Goal: Transaction & Acquisition: Purchase product/service

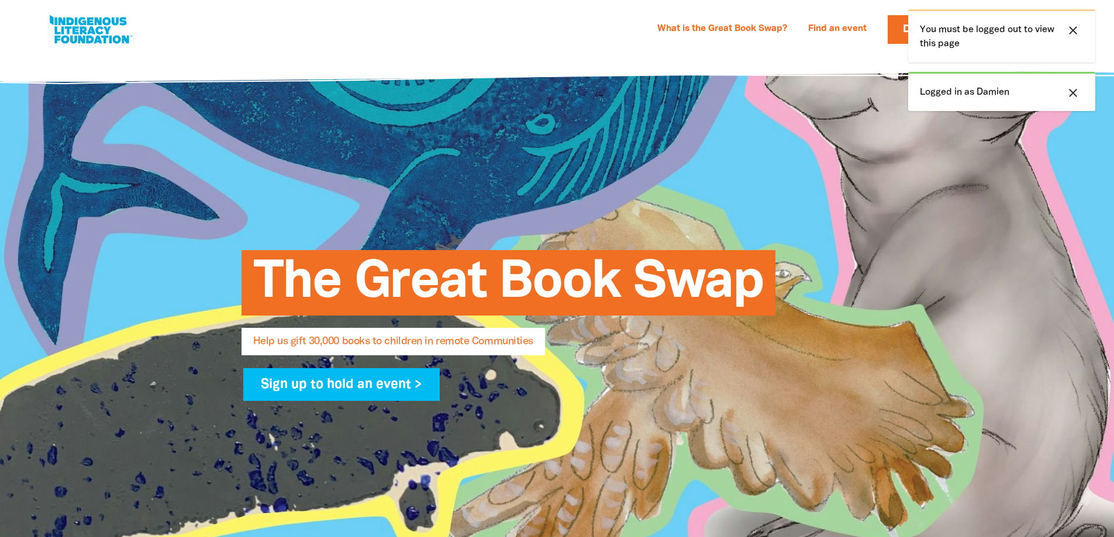
select select "AU"
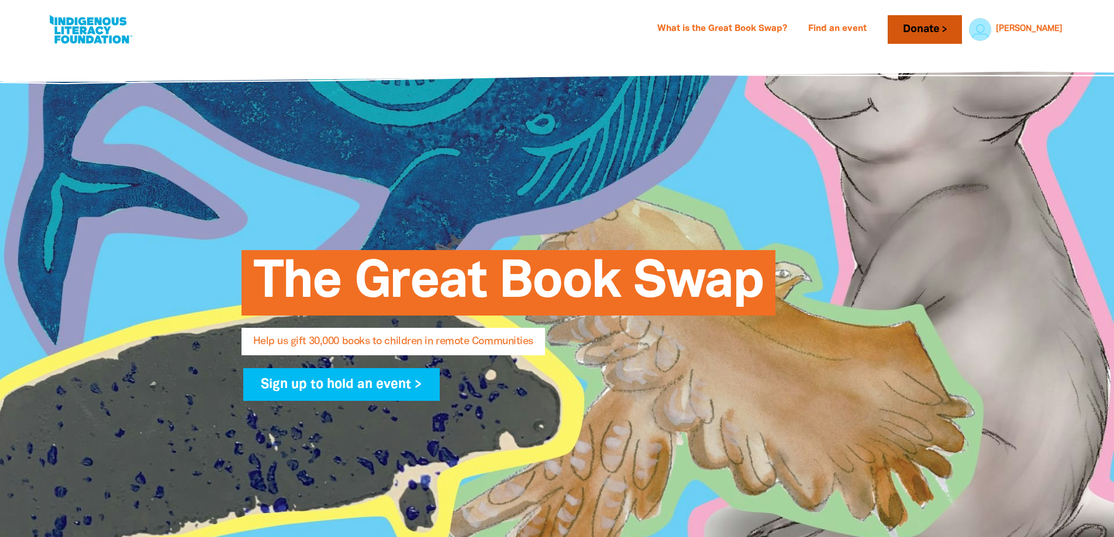
click at [953, 29] on link "Donate" at bounding box center [925, 29] width 74 height 29
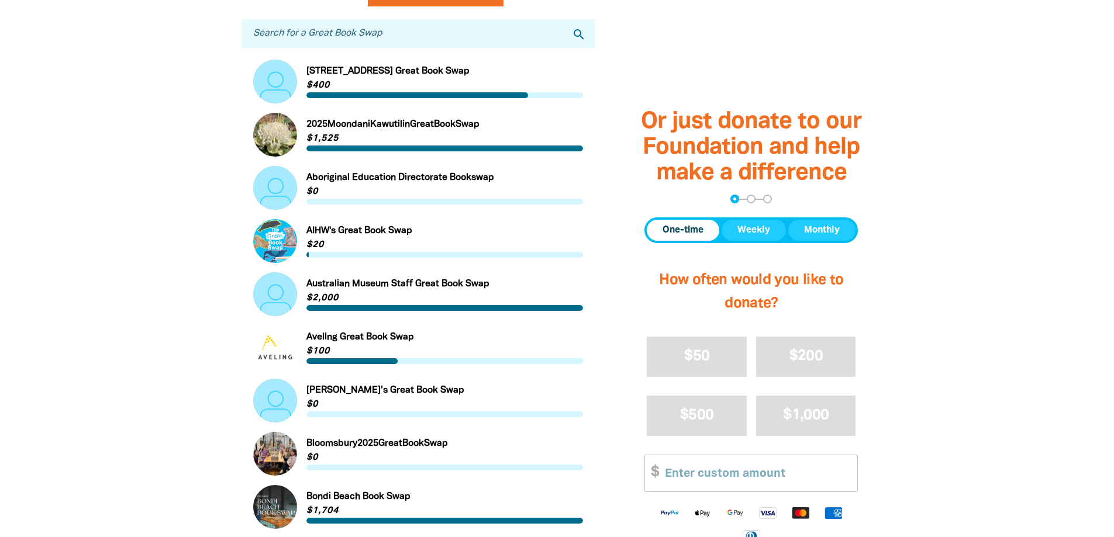
scroll to position [468, 0]
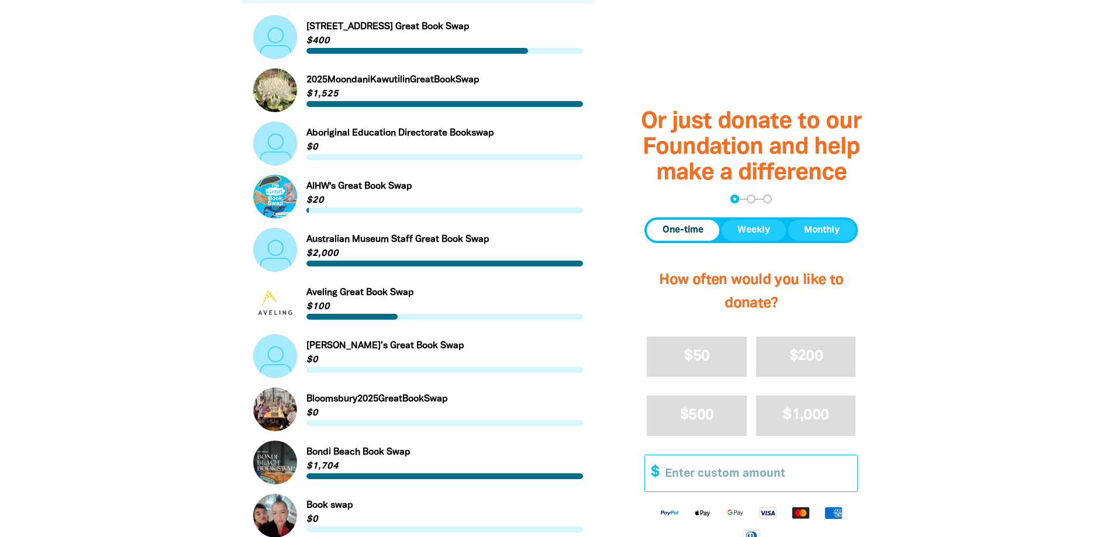
click at [733, 469] on input "Other Amount" at bounding box center [757, 474] width 201 height 36
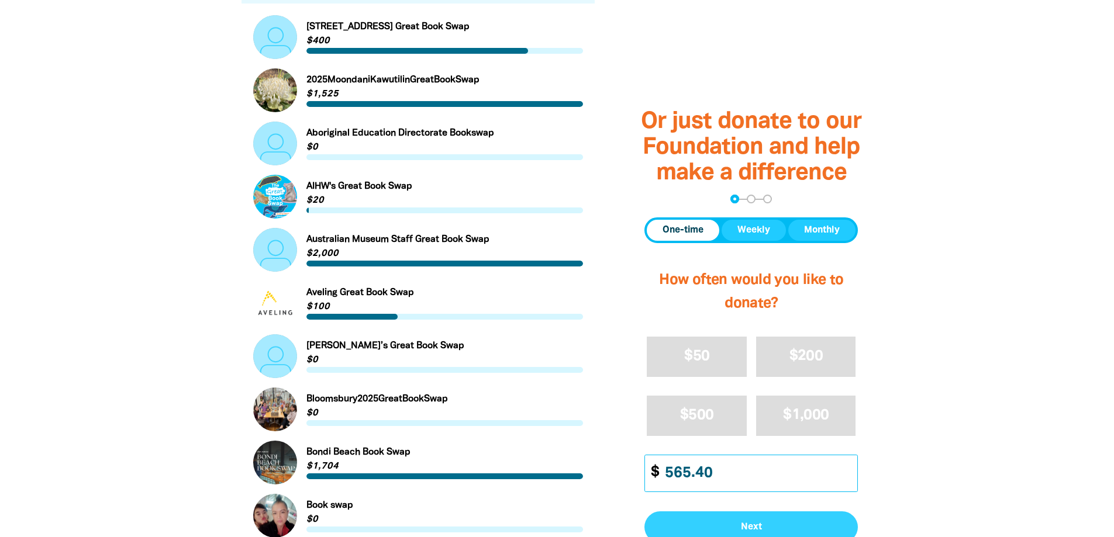
type input "565.40"
click at [749, 530] on span "Next" at bounding box center [751, 527] width 188 height 9
select select "AU"
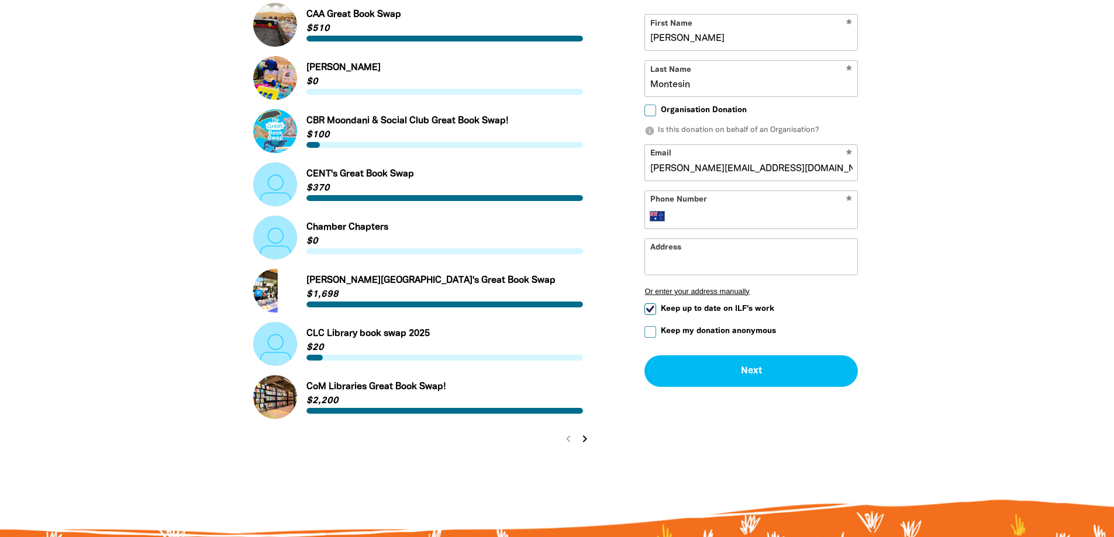
scroll to position [1122, 0]
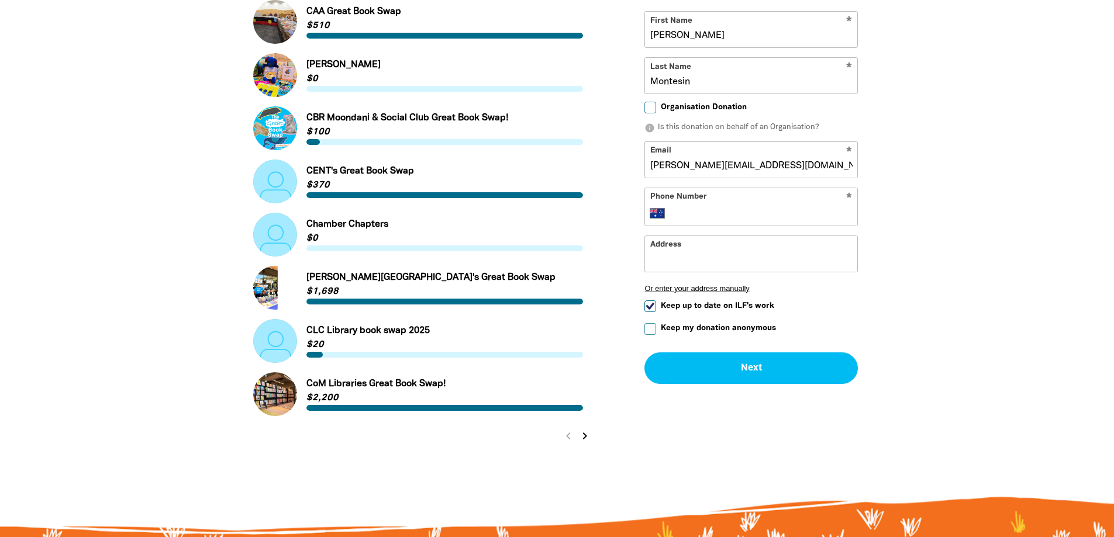
click at [751, 211] on input "Phone Number" at bounding box center [763, 213] width 179 height 14
type input "[PHONE_NUMBER]"
type input "[STREET_ADDRESS][PERSON_NAME]"
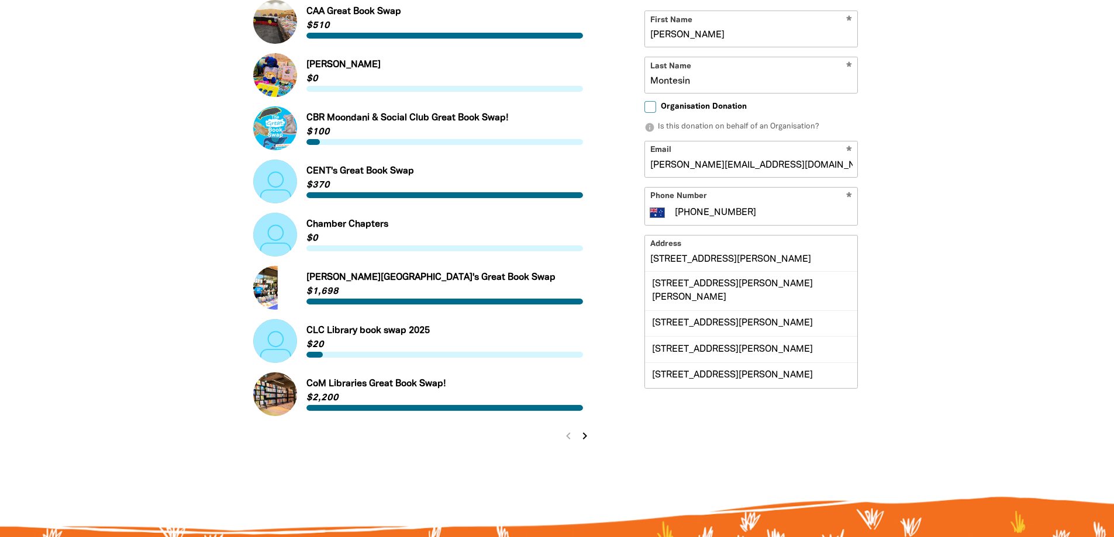
scroll to position [1, 0]
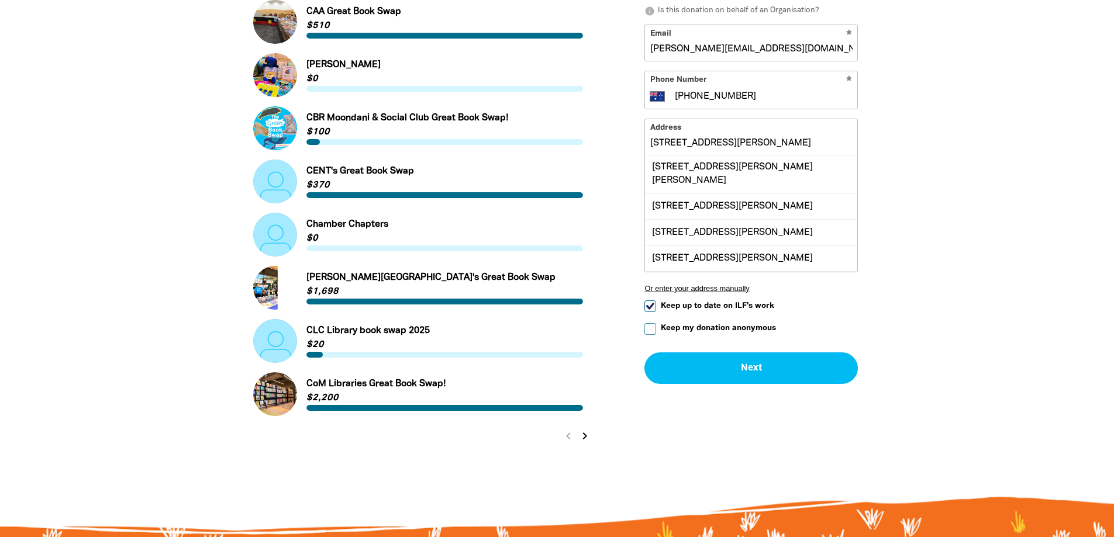
click at [653, 306] on input "Keep up to date on ILF's work" at bounding box center [650, 306] width 12 height 12
checkbox input "false"
click at [730, 370] on button "Next chevron_right" at bounding box center [750, 368] width 213 height 32
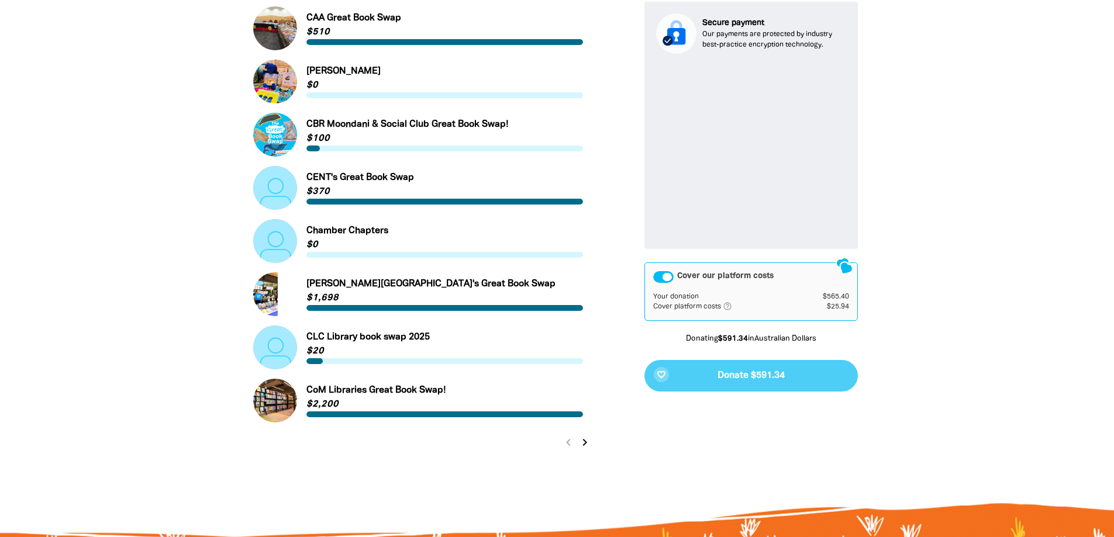
scroll to position [1106, 0]
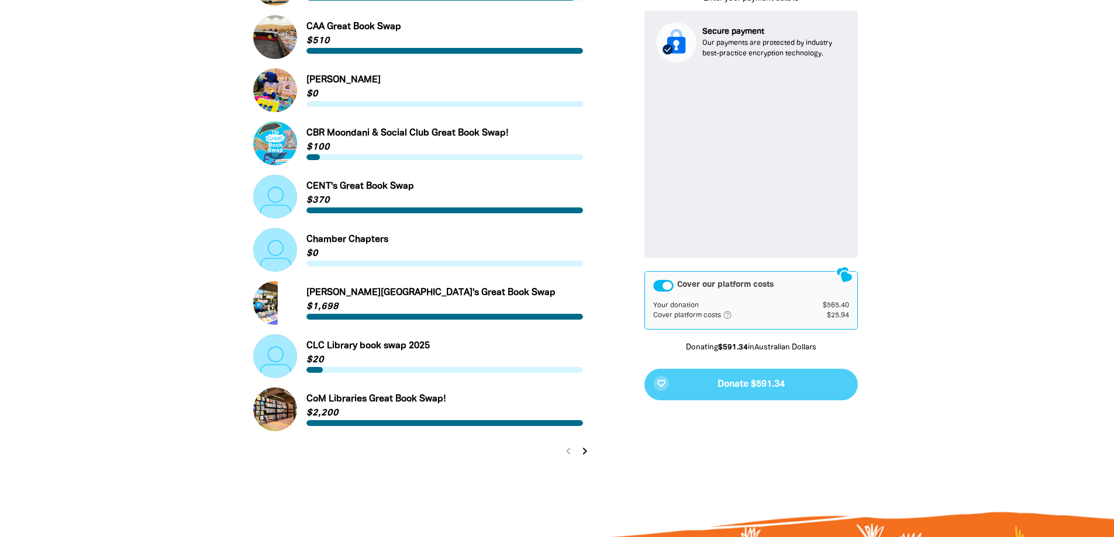
click at [666, 290] on div "Cover our platform costs" at bounding box center [663, 286] width 20 height 12
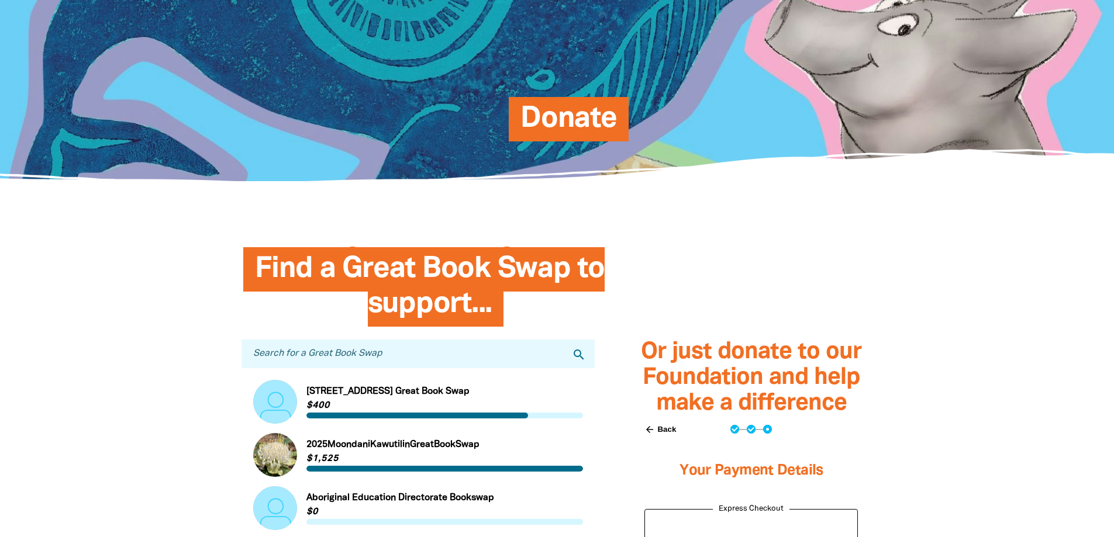
scroll to position [0, 0]
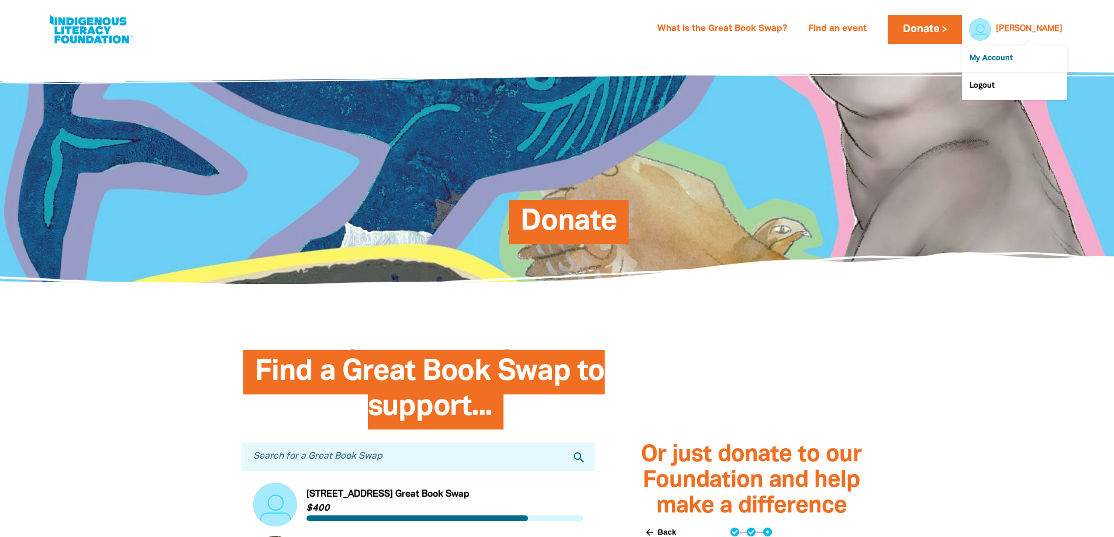
click at [998, 60] on link "My Account" at bounding box center [1014, 59] width 105 height 27
select select "AU"
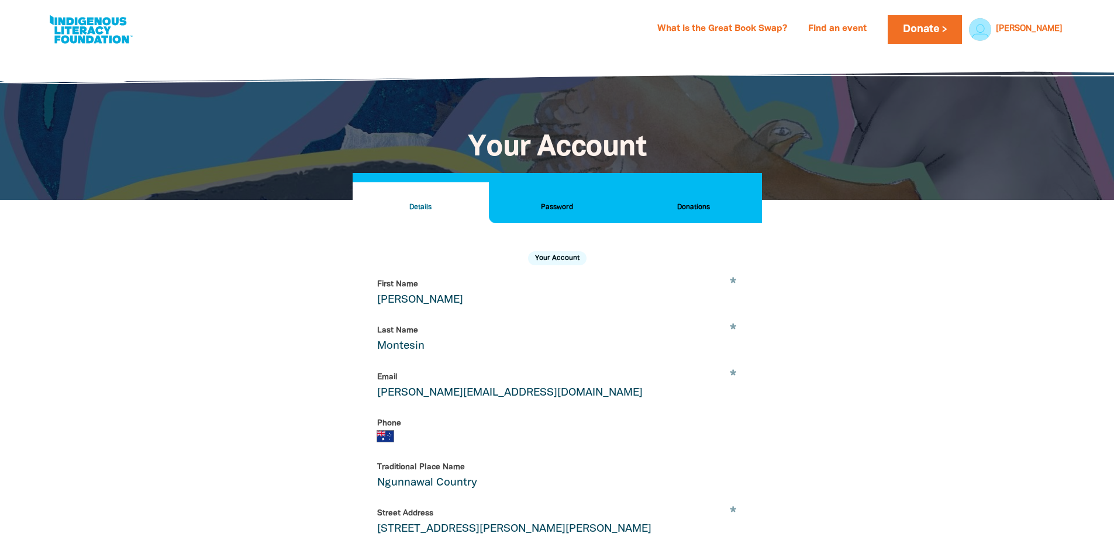
click at [674, 213] on h2 "Donations" at bounding box center [693, 207] width 118 height 13
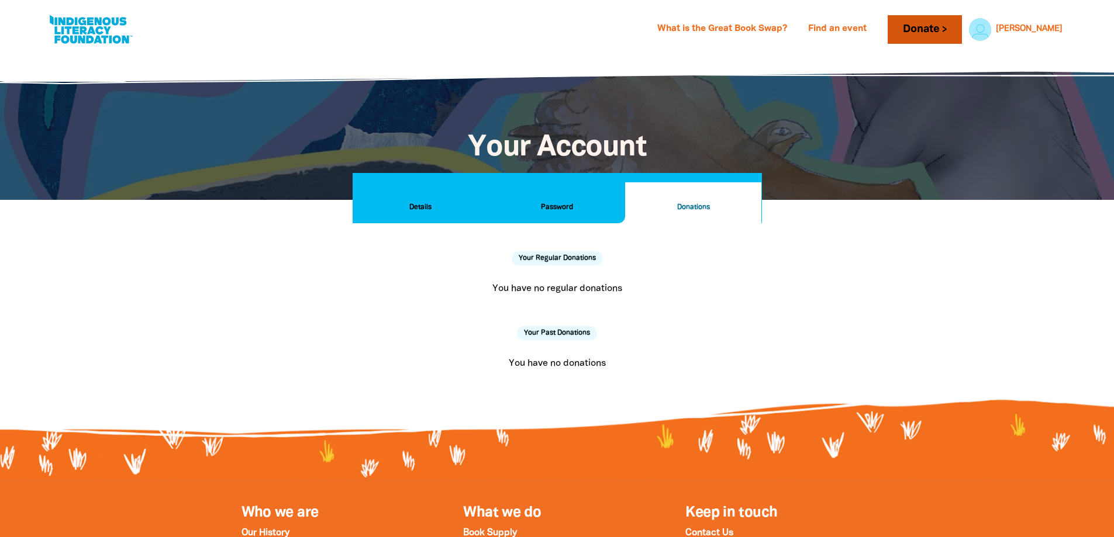
click at [961, 42] on link "Donate" at bounding box center [925, 29] width 74 height 29
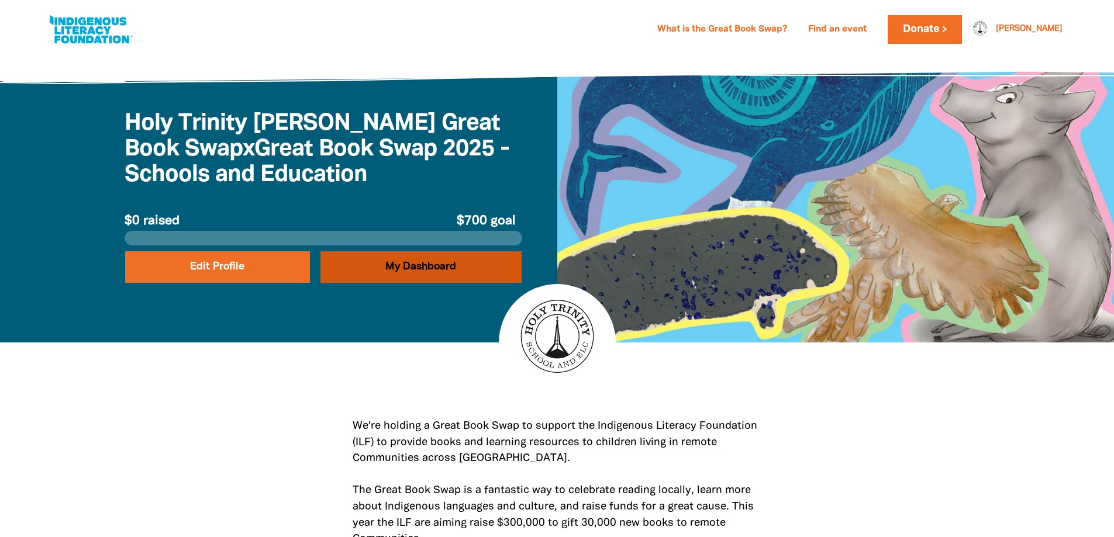
click at [396, 271] on link "My Dashboard" at bounding box center [420, 267] width 201 height 32
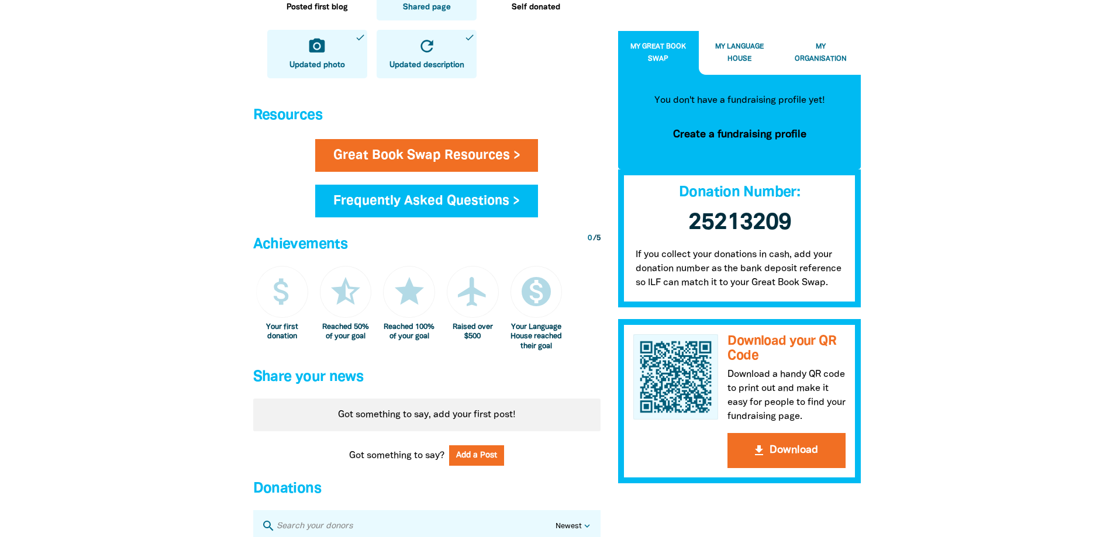
scroll to position [585, 0]
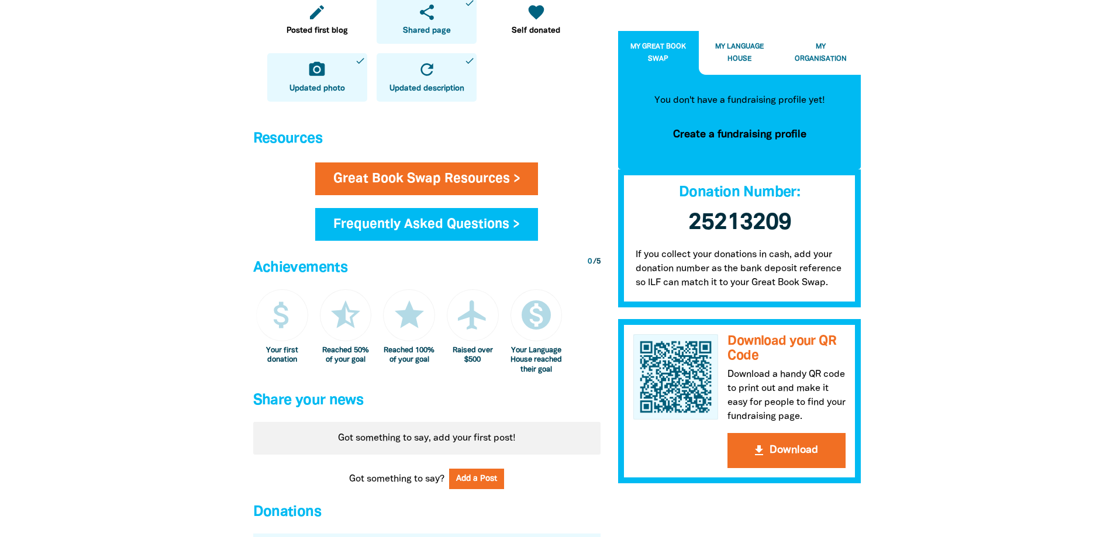
click at [794, 51] on button "My Organisation" at bounding box center [820, 53] width 81 height 44
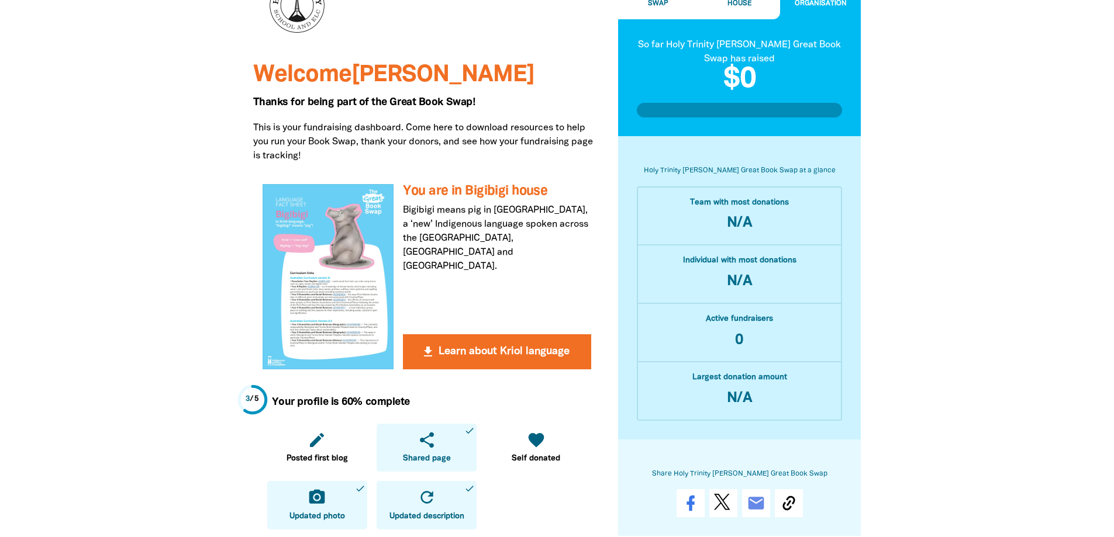
scroll to position [0, 0]
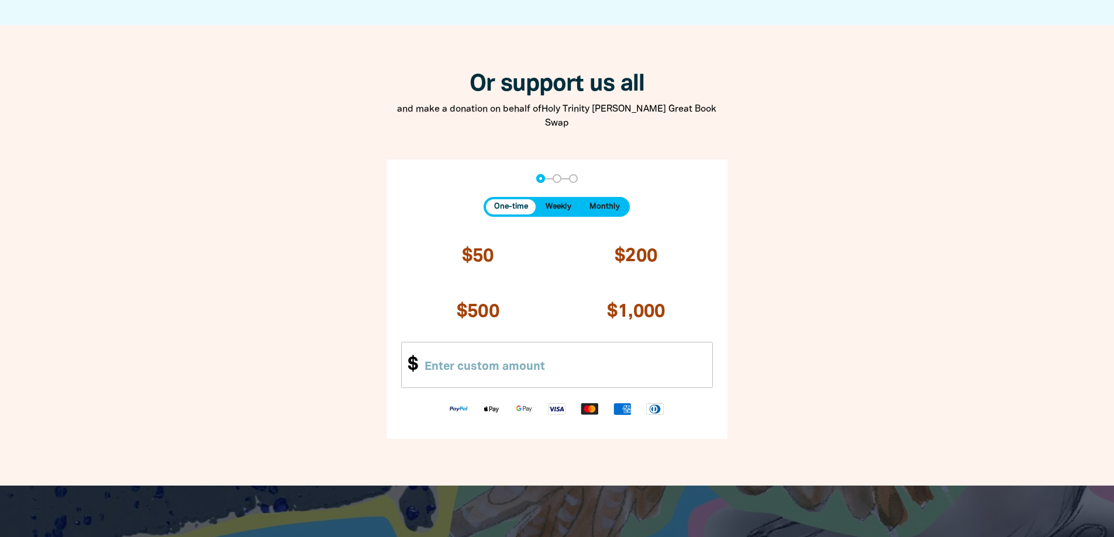
scroll to position [1169, 0]
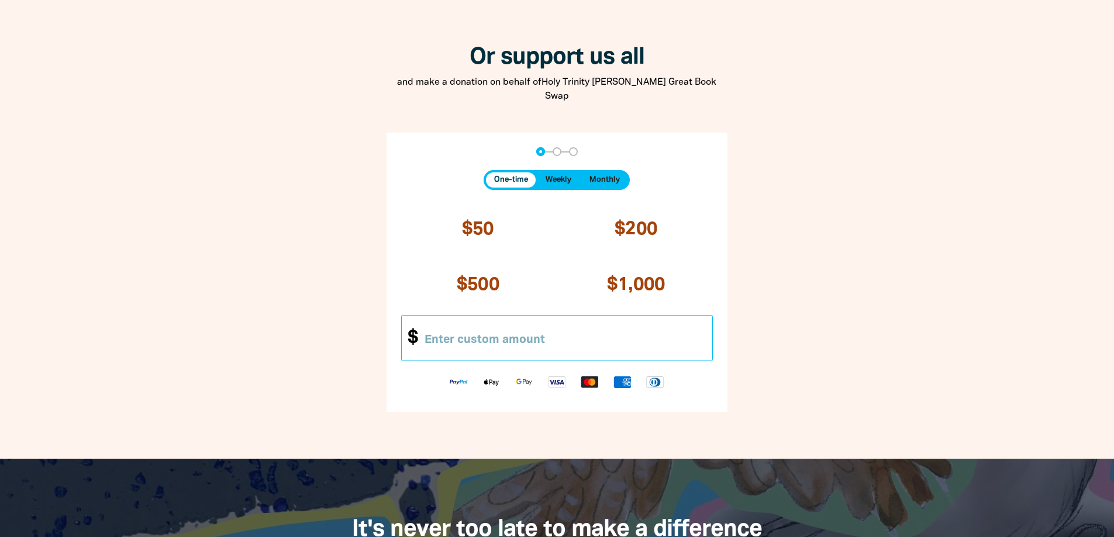
click at [523, 332] on input "Other Amount" at bounding box center [564, 338] width 298 height 45
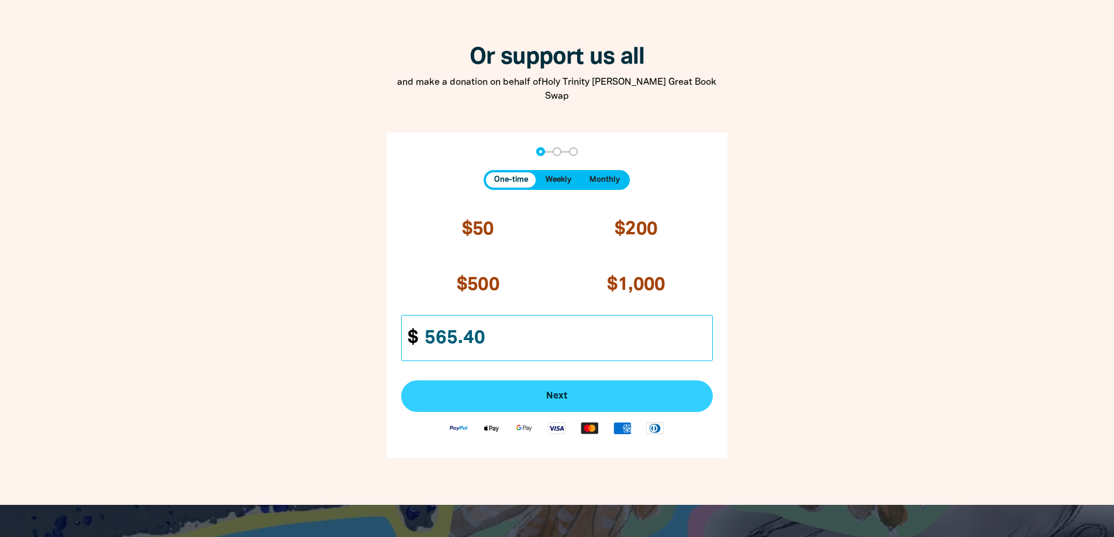
type input "565.40"
click at [505, 392] on span "Next" at bounding box center [557, 396] width 286 height 9
select select "AU"
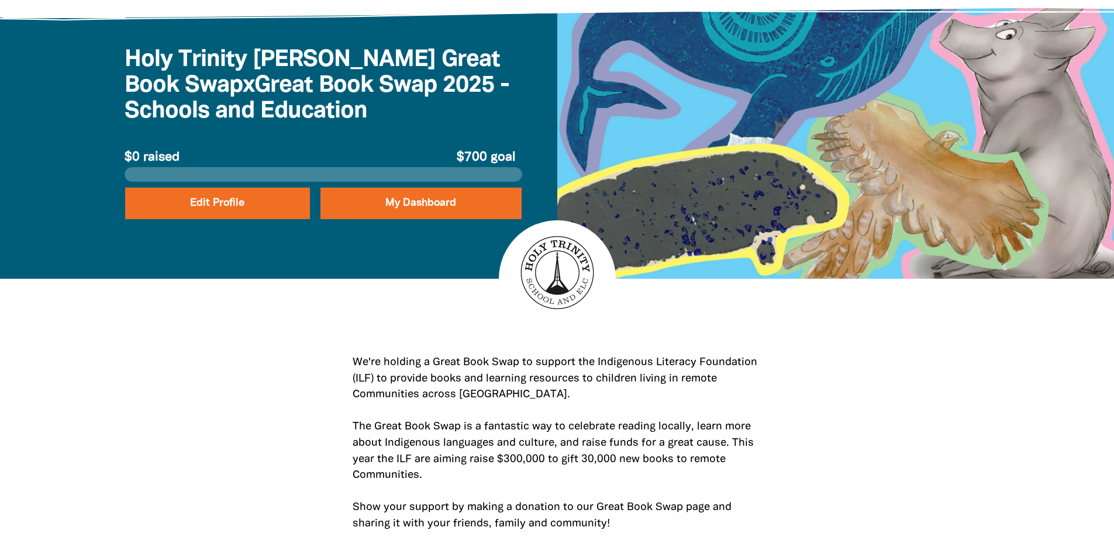
scroll to position [0, 0]
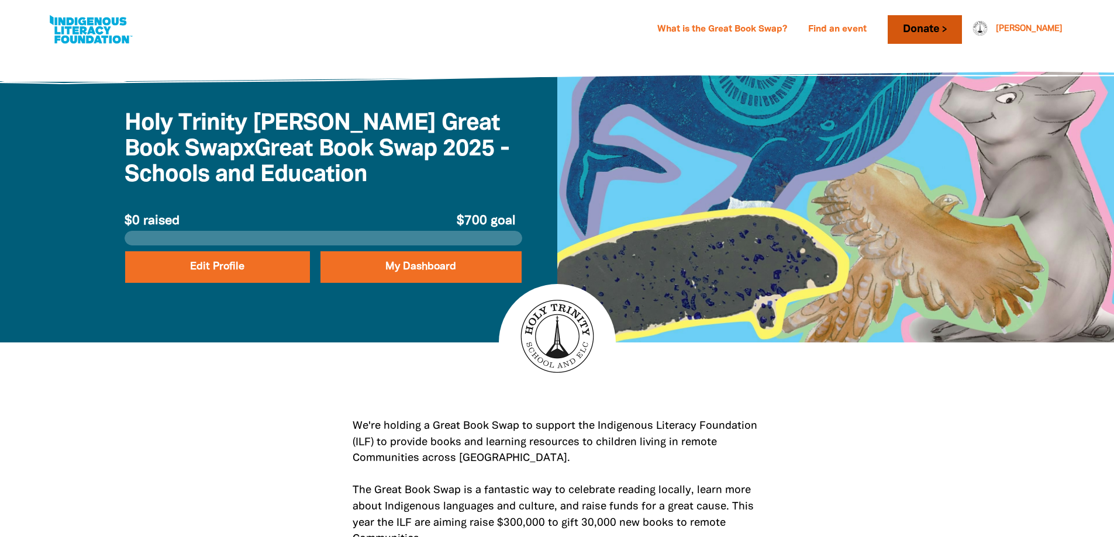
click at [961, 22] on link "Donate" at bounding box center [925, 29] width 74 height 29
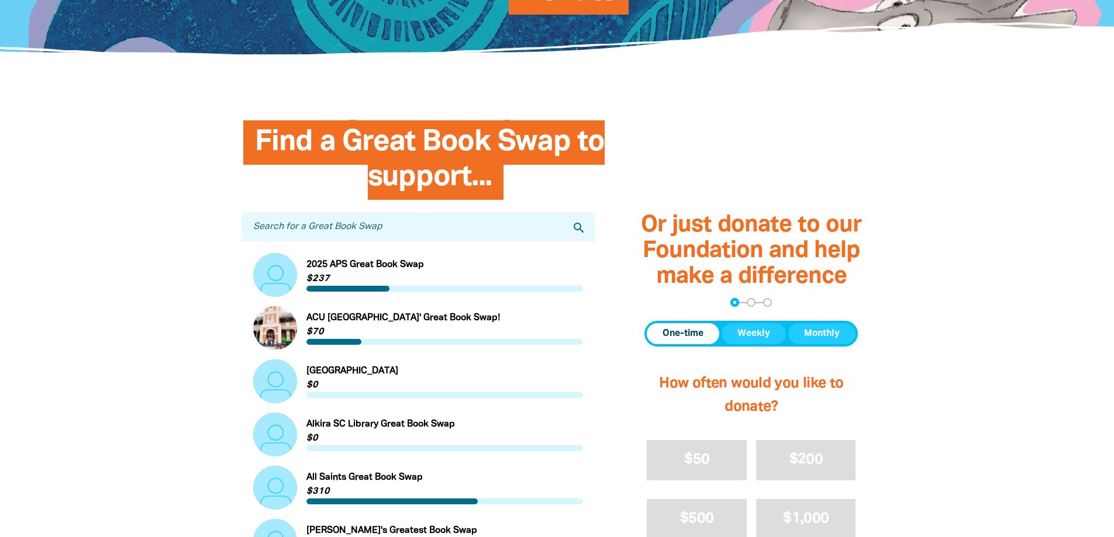
scroll to position [234, 0]
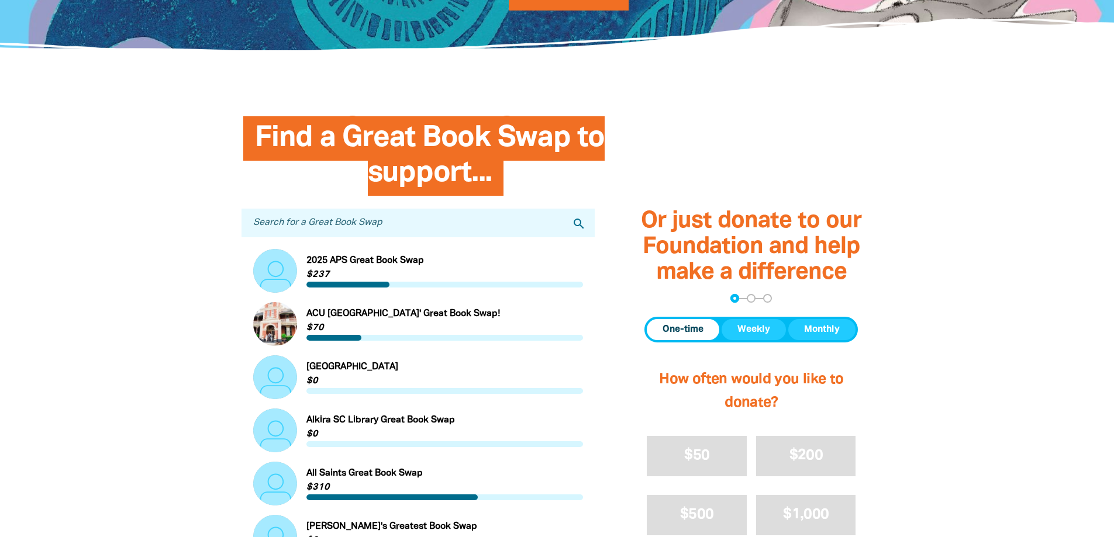
click at [357, 223] on input "Search for a Great Book Swap" at bounding box center [418, 223] width 354 height 29
type input "holy trinity"
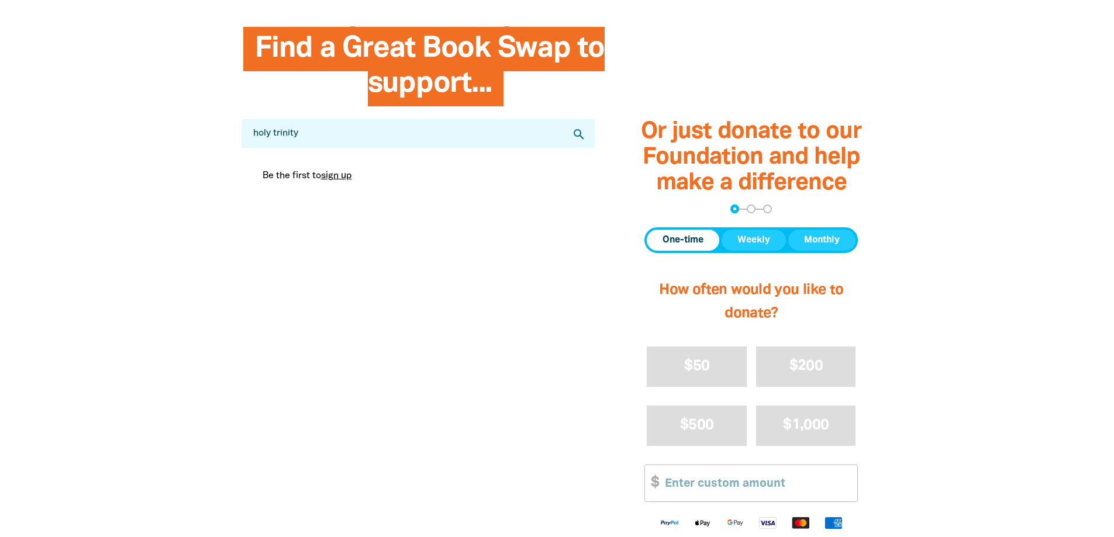
scroll to position [292, 0]
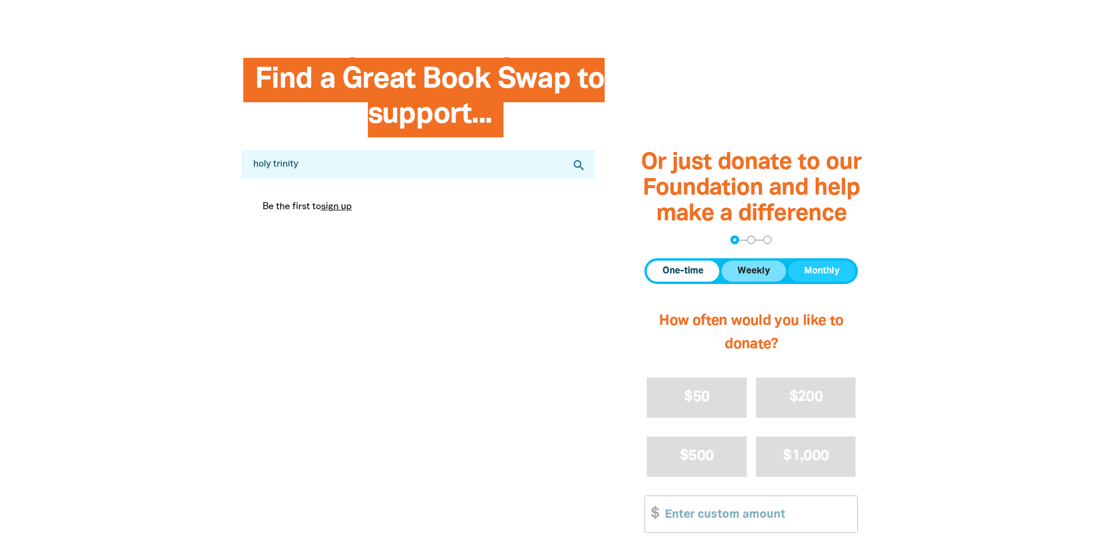
click at [760, 274] on span "Weekly" at bounding box center [753, 271] width 33 height 14
click at [691, 271] on span "One-time" at bounding box center [683, 271] width 41 height 14
click at [754, 264] on span "Weekly" at bounding box center [753, 271] width 33 height 14
click at [815, 267] on span "Monthly" at bounding box center [822, 271] width 36 height 14
click at [712, 270] on button "One-time" at bounding box center [683, 271] width 73 height 21
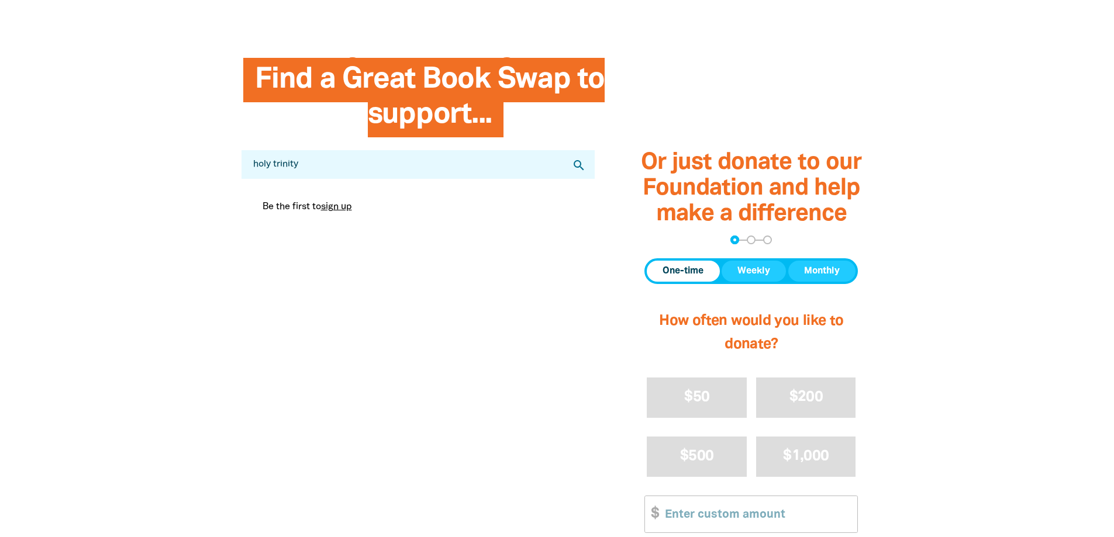
click at [330, 168] on input "holy trinity" at bounding box center [418, 164] width 354 height 29
click at [351, 270] on div "Find a Great Book Swap to support... Search for a Great Book Swap holy trinity …" at bounding box center [418, 364] width 389 height 603
click at [334, 164] on input "holy trinity" at bounding box center [418, 164] width 354 height 29
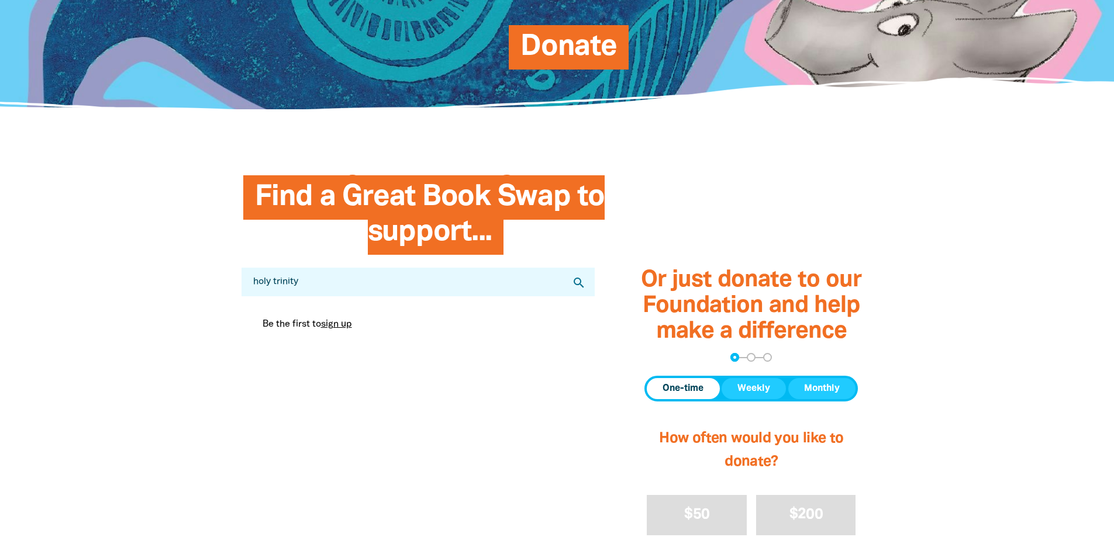
scroll to position [175, 0]
click at [348, 328] on link "sign up" at bounding box center [336, 324] width 31 height 8
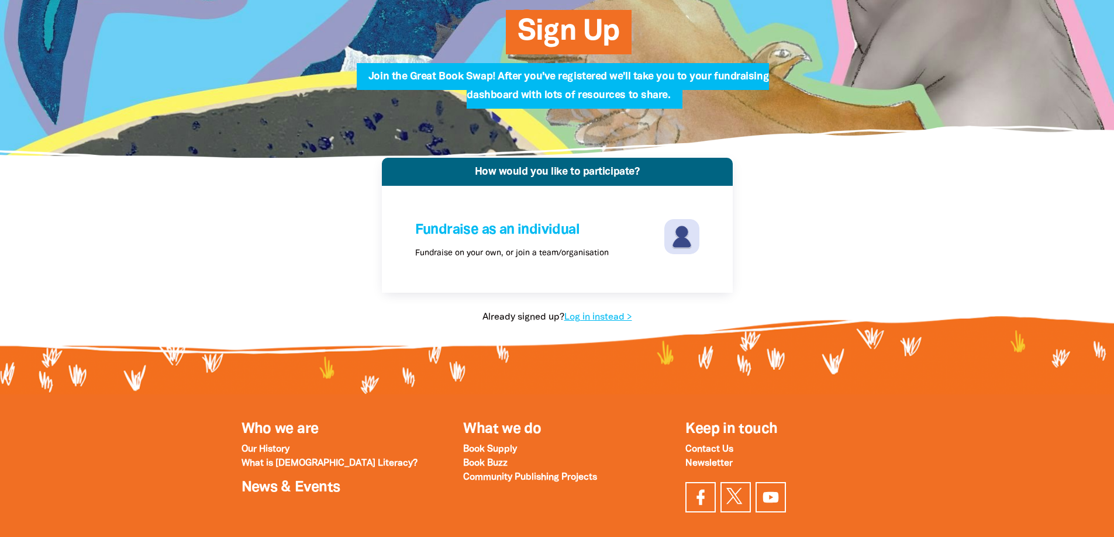
scroll to position [117, 0]
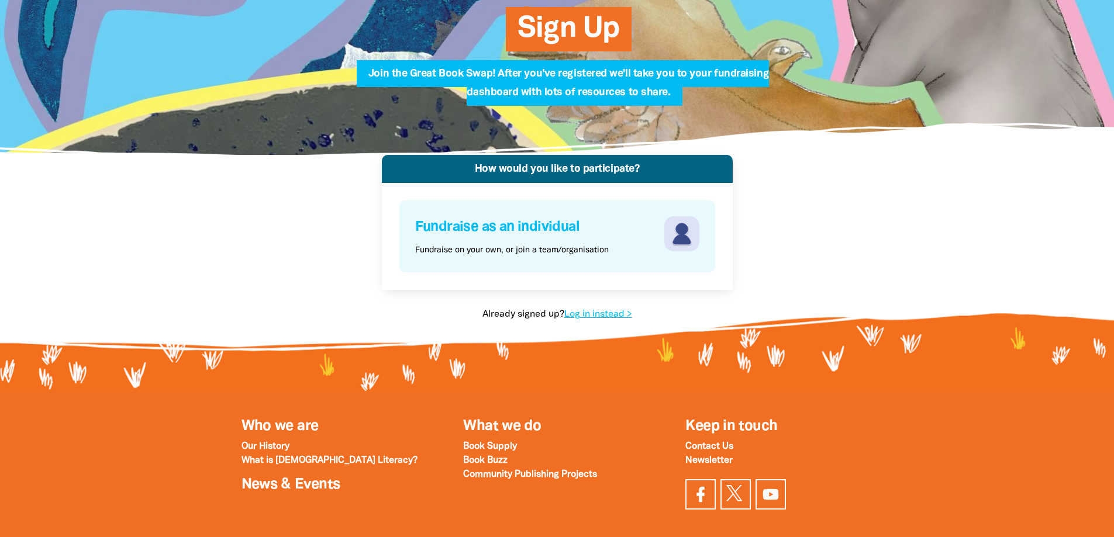
click at [463, 249] on p "Fundraise on your own, or join a team/organisation" at bounding box center [512, 250] width 194 height 12
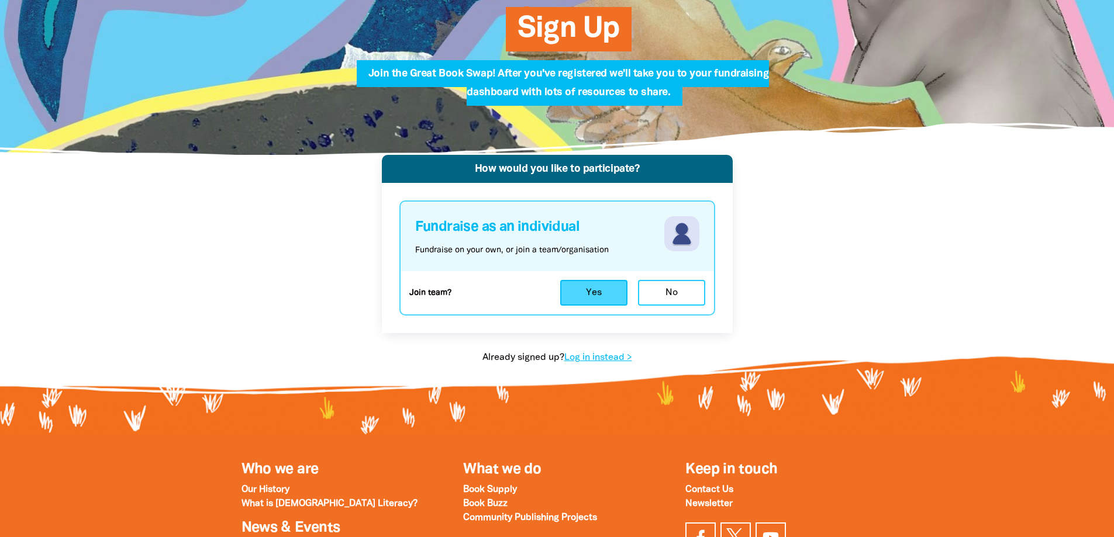
click at [575, 285] on button "Yes" at bounding box center [593, 293] width 67 height 26
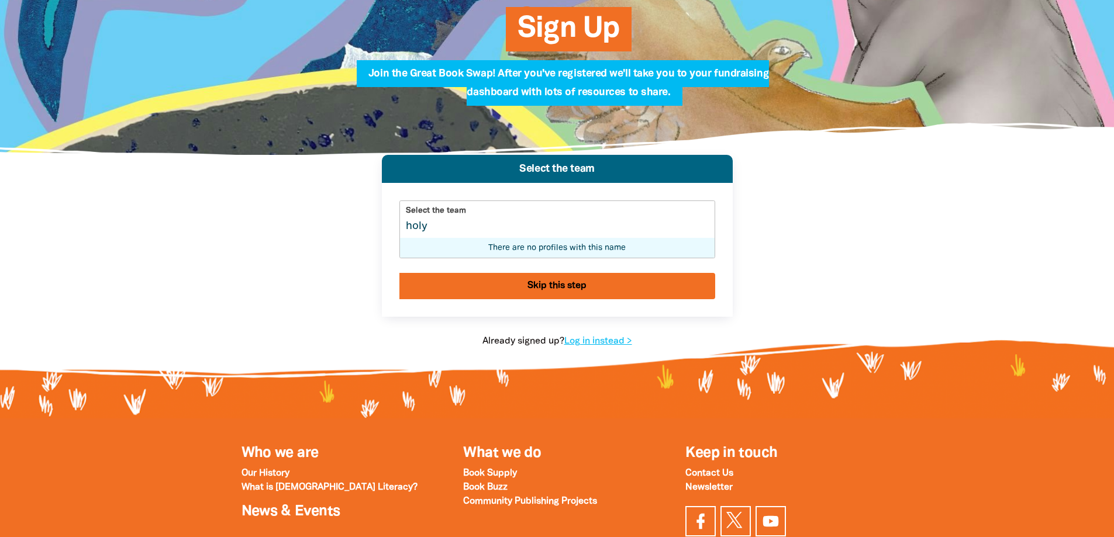
type input "holy"
click at [532, 289] on button "Skip this step" at bounding box center [557, 286] width 316 height 26
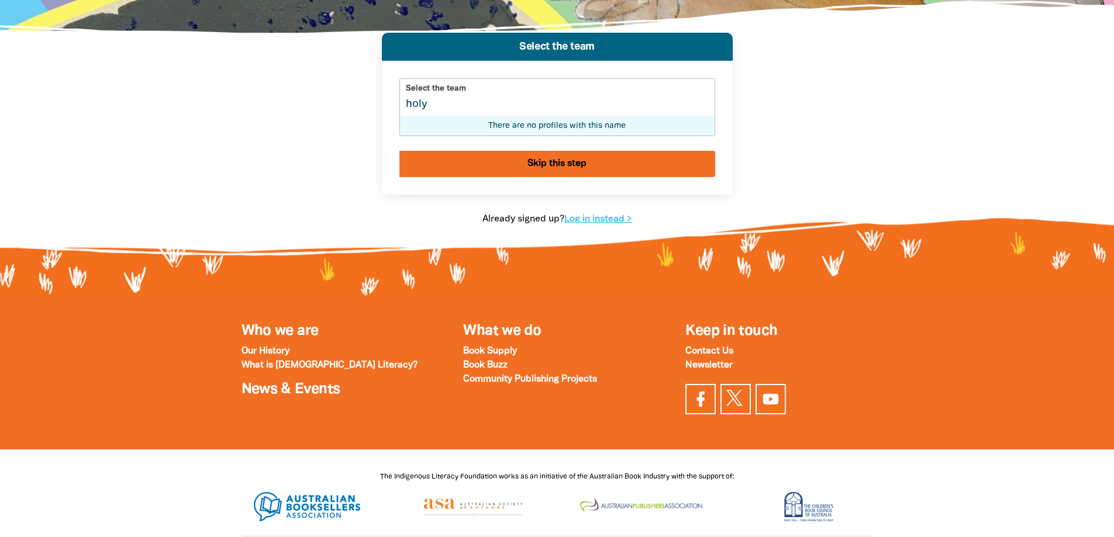
select select "early-learning"
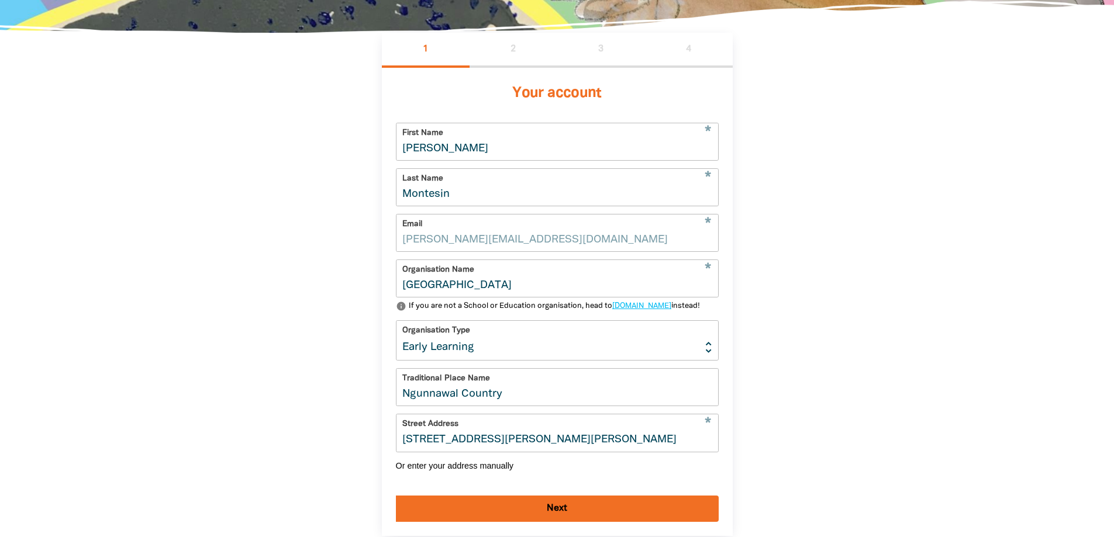
scroll to position [269, 0]
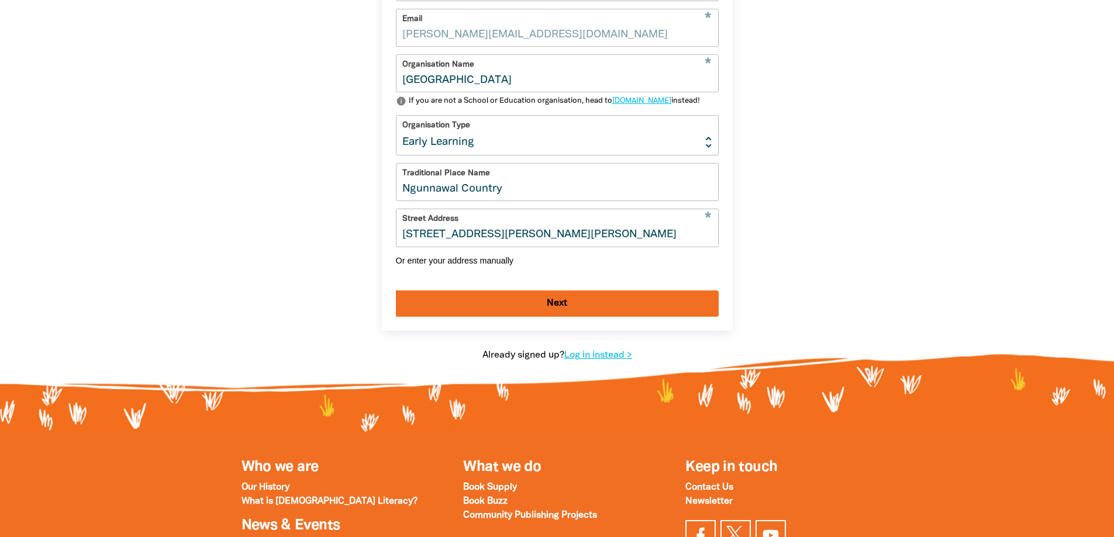
click at [608, 317] on button "Next" at bounding box center [557, 304] width 323 height 26
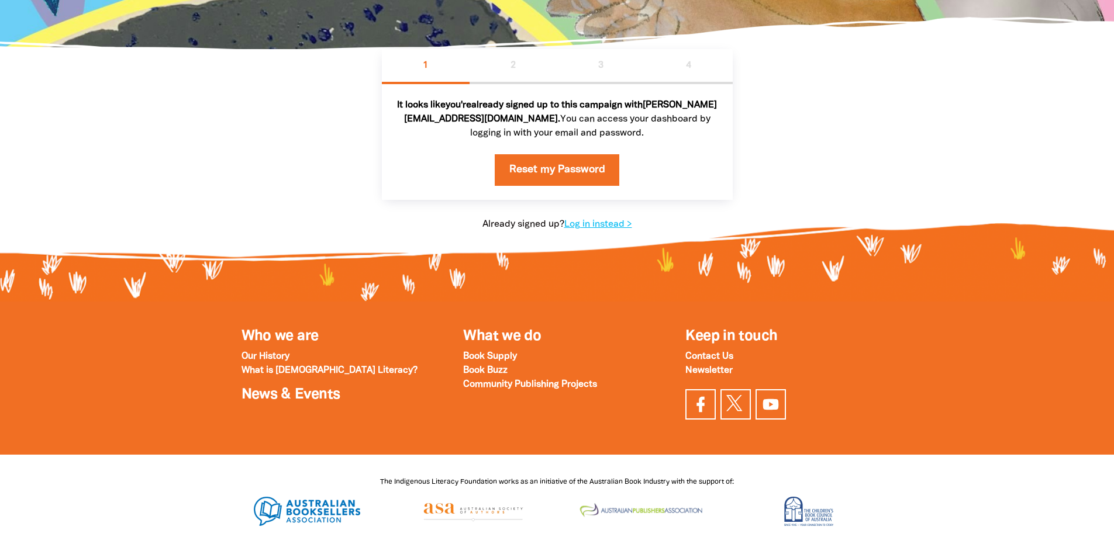
scroll to position [0, 0]
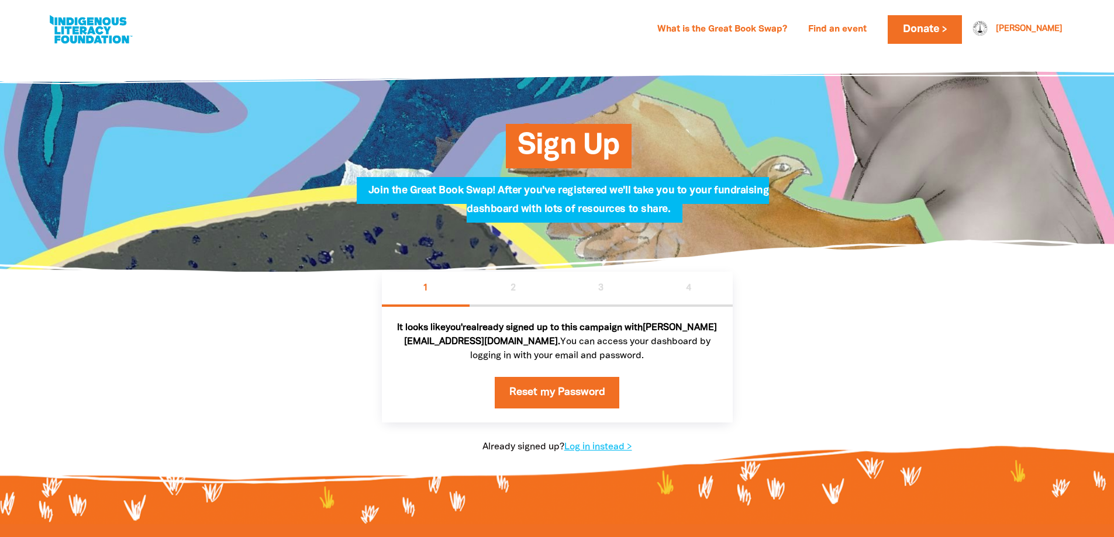
click at [119, 42] on link at bounding box center [91, 30] width 88 height 36
select select "early-learning"
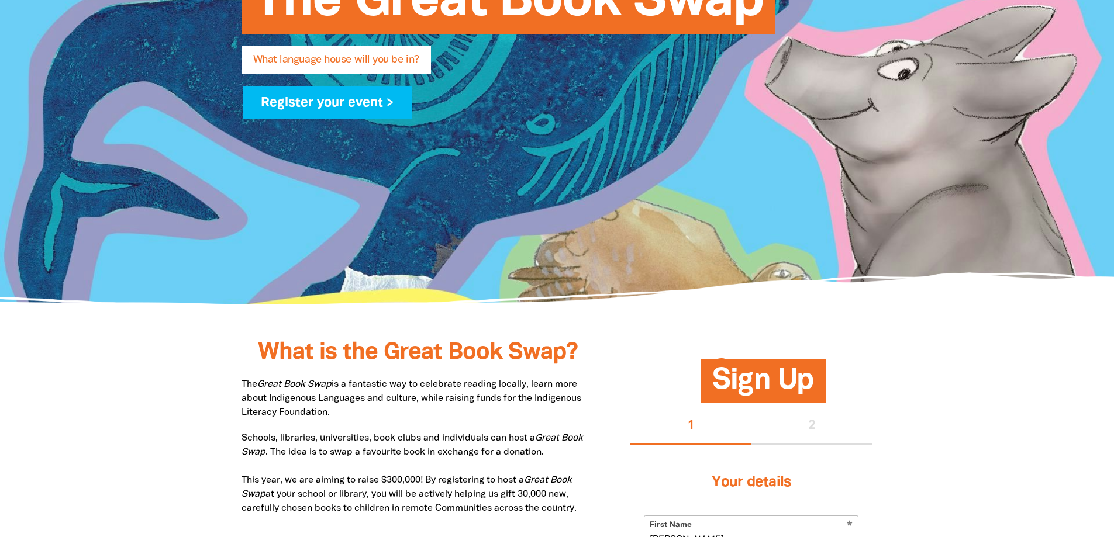
scroll to position [234, 0]
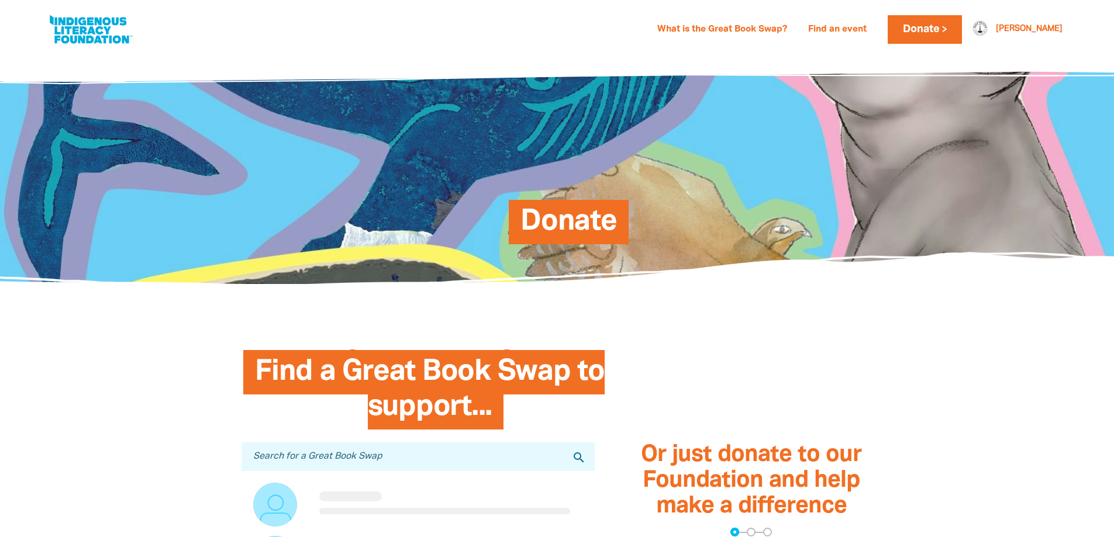
scroll to position [175, 0]
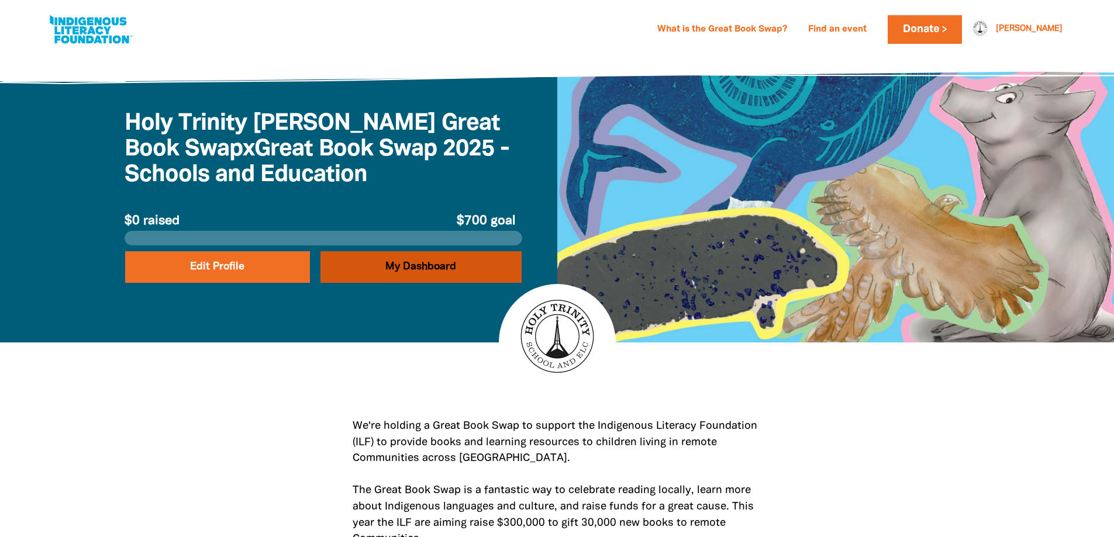
click at [365, 275] on link "My Dashboard" at bounding box center [420, 267] width 201 height 32
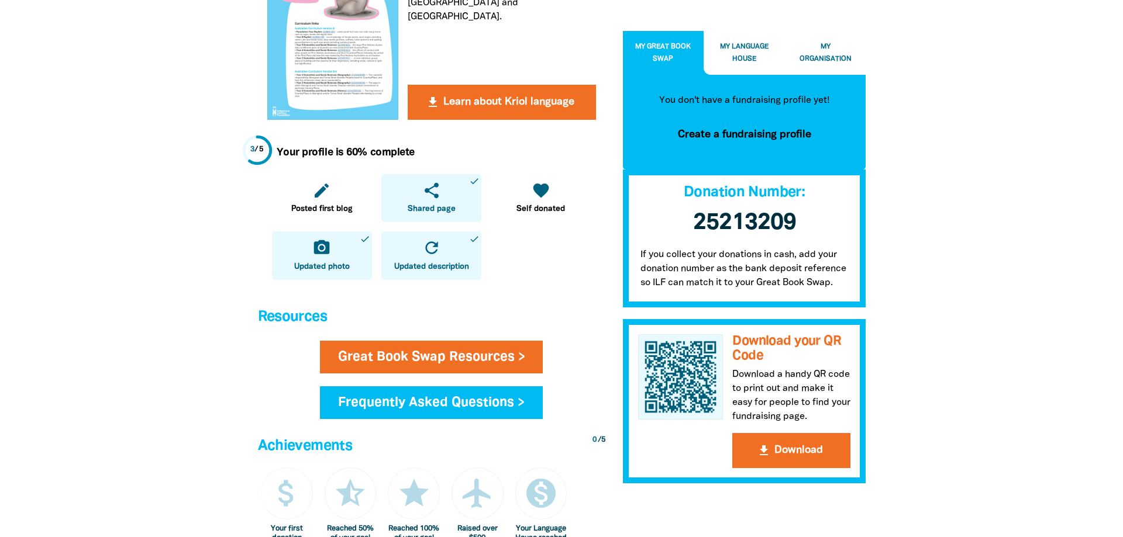
scroll to position [409, 0]
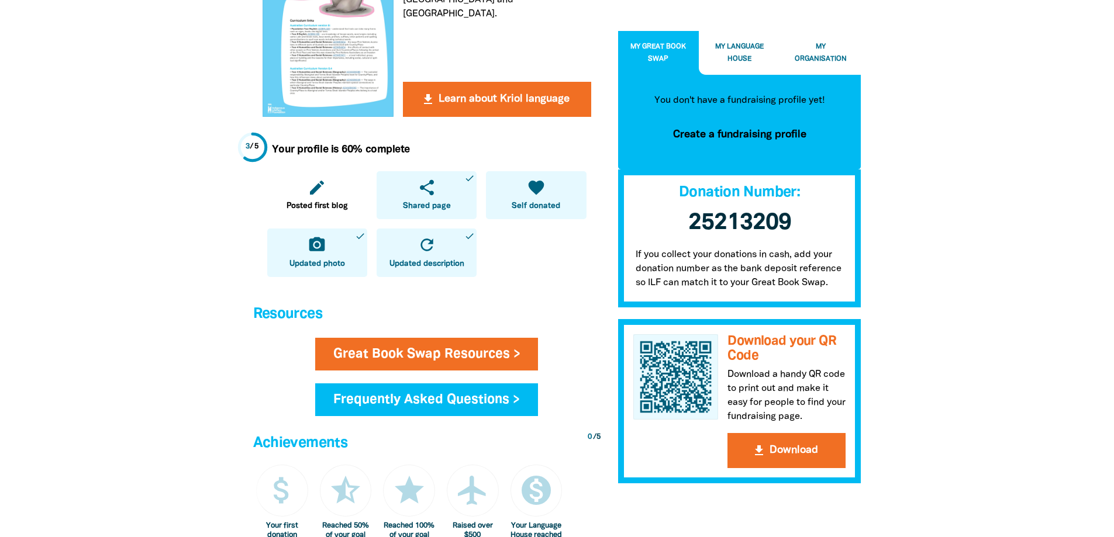
click at [543, 199] on link "favorite Self donated" at bounding box center [536, 195] width 100 height 49
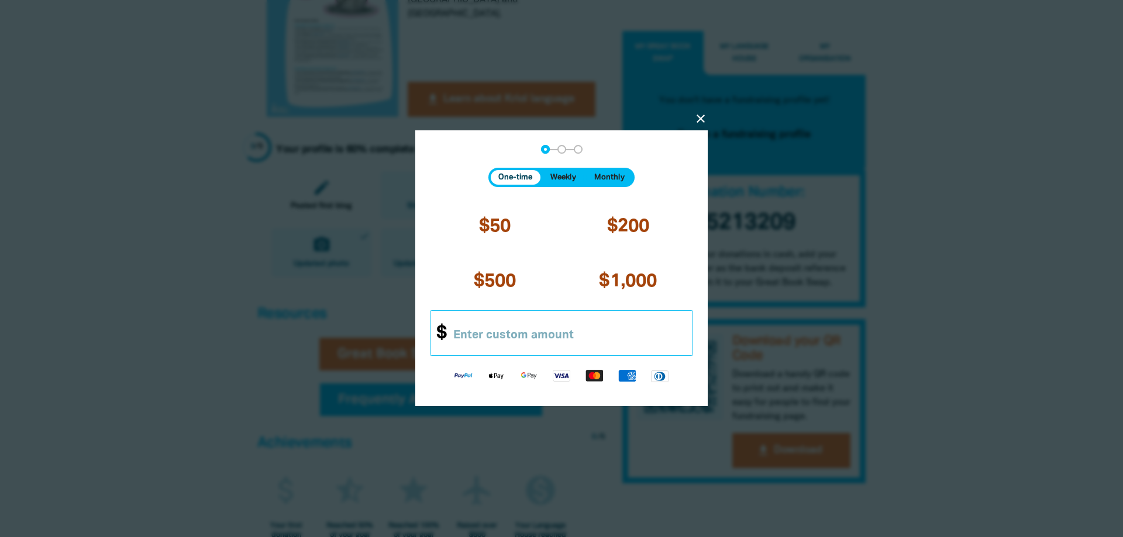
click at [537, 339] on input "Other Amount" at bounding box center [567, 333] width 249 height 45
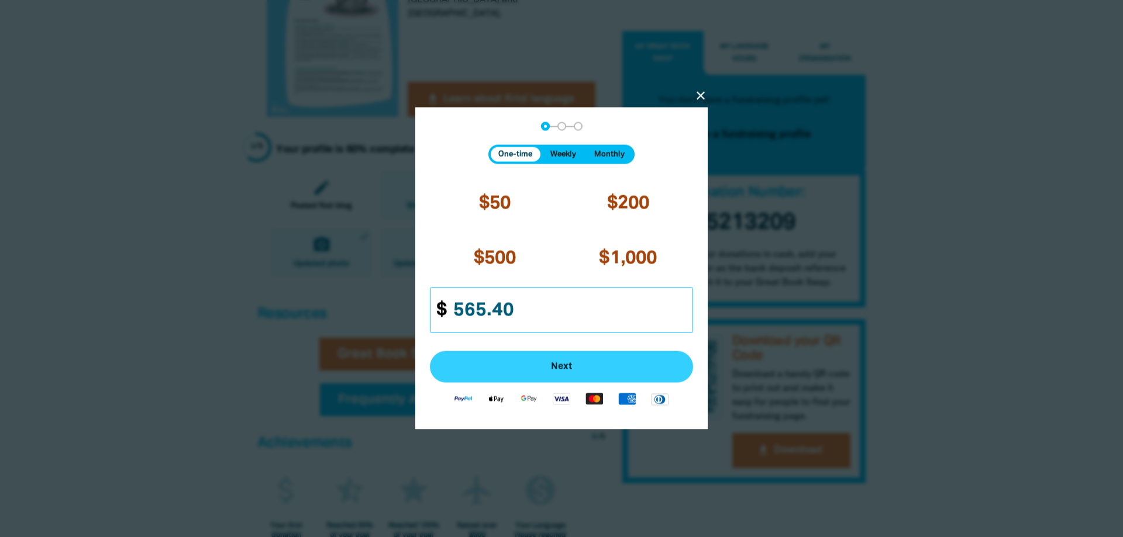
type input "565.40"
click at [541, 361] on button "Next" at bounding box center [561, 367] width 263 height 32
select select "AU"
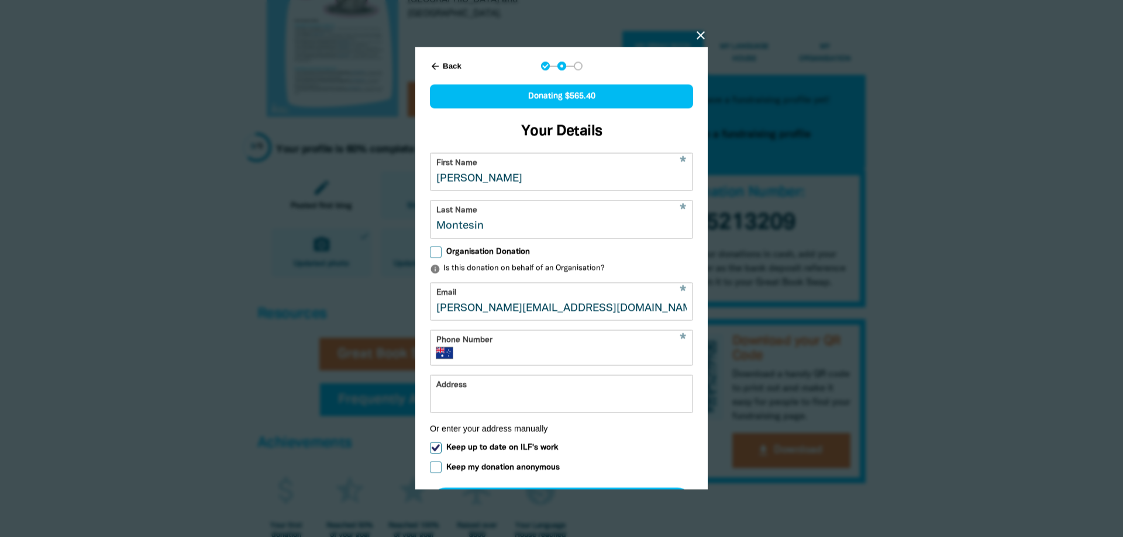
click at [437, 258] on input "Organisation Donation" at bounding box center [436, 253] width 12 height 12
checkbox input "true"
select select "AU"
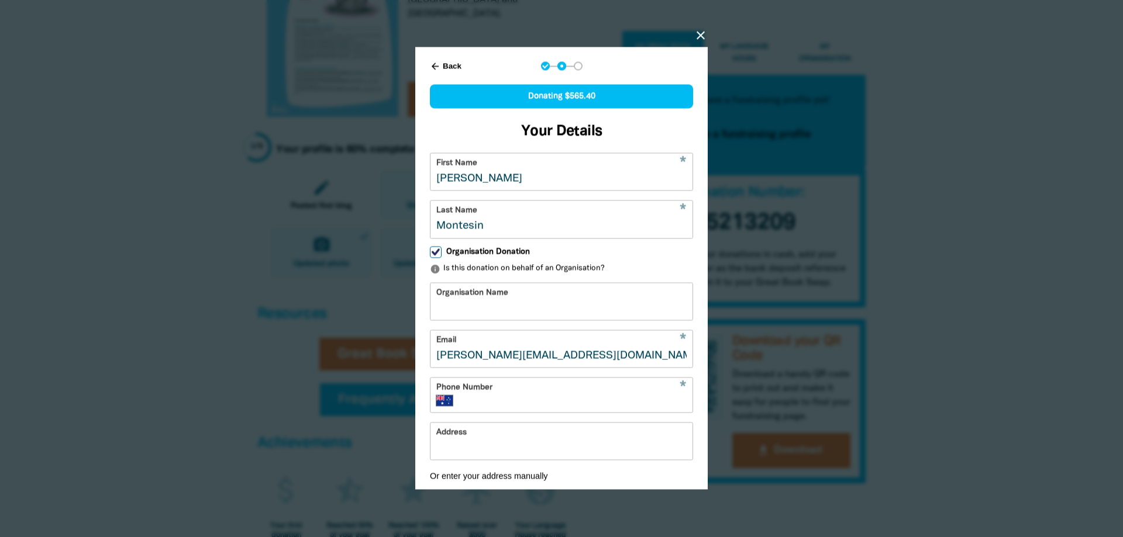
click at [466, 305] on input "Organisation Name" at bounding box center [561, 302] width 262 height 37
type input "Holy Trinity ELC"
type input "+61 2 6281 7428"
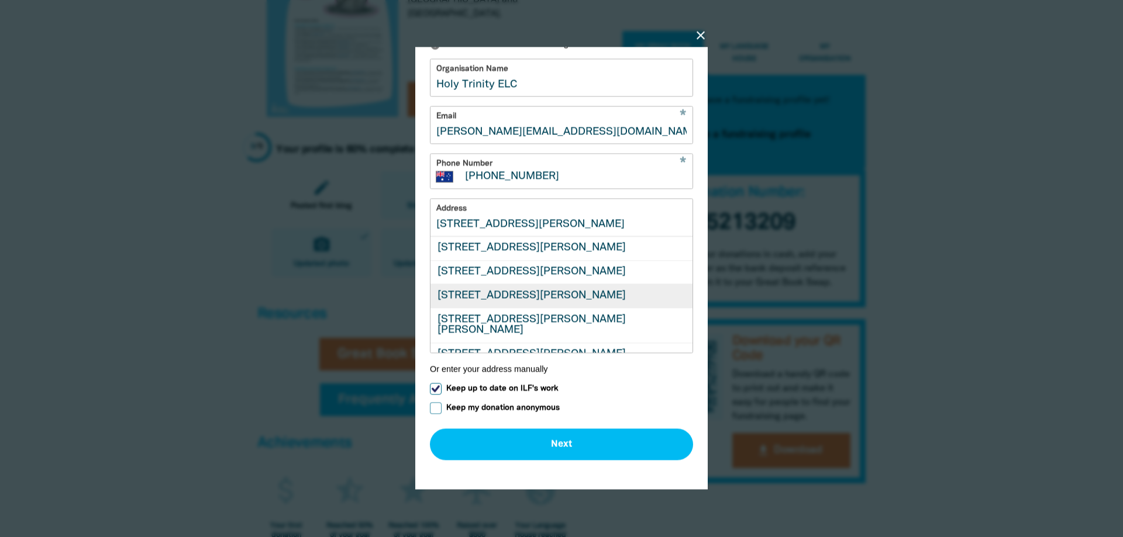
scroll to position [117, 0]
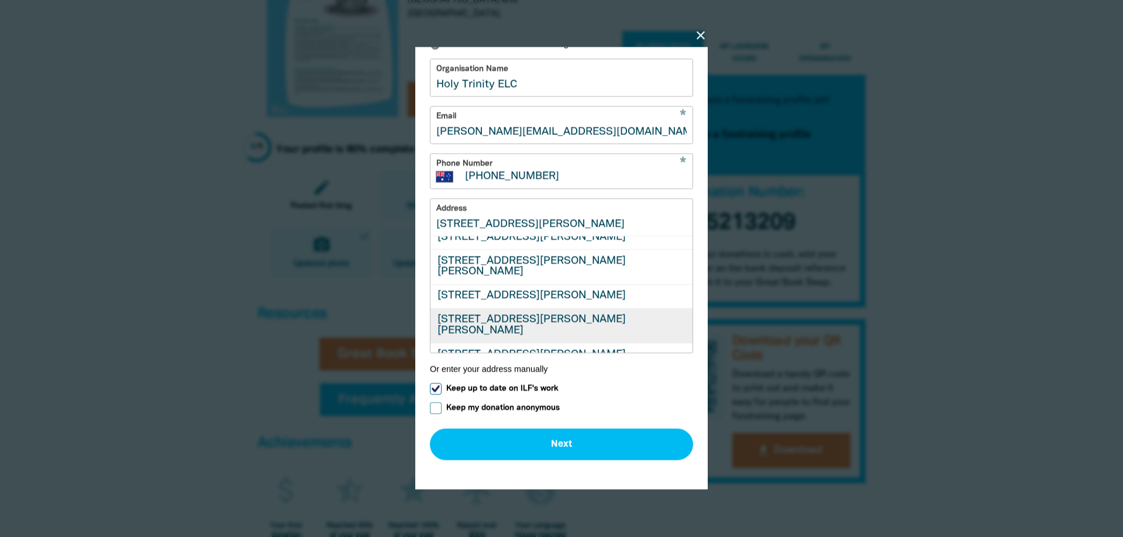
click at [500, 322] on div "[STREET_ADDRESS][PERSON_NAME][PERSON_NAME]" at bounding box center [561, 325] width 262 height 35
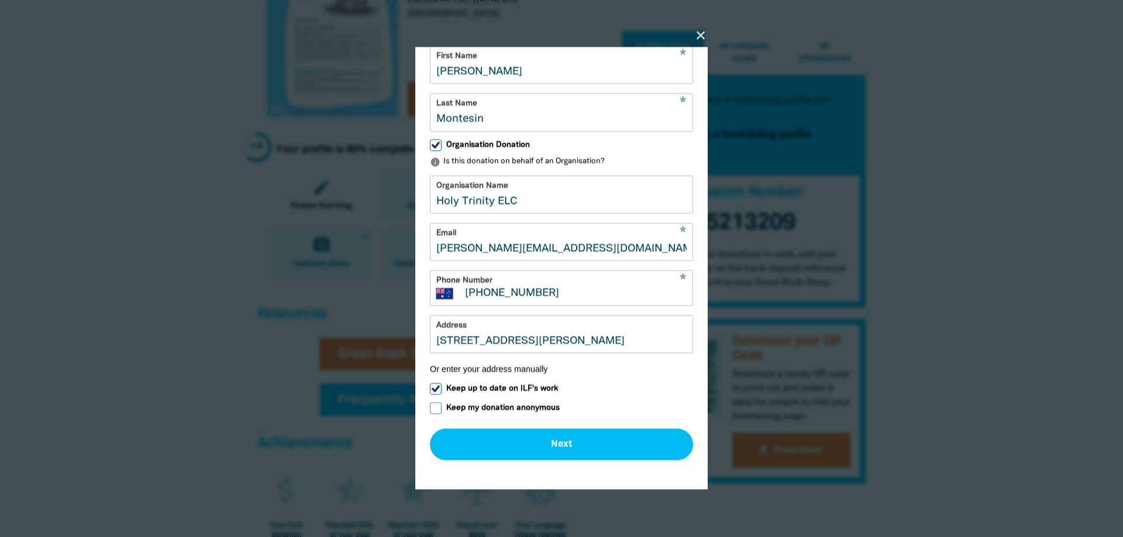
type input "[STREET_ADDRESS][PERSON_NAME][PERSON_NAME]"
click at [435, 395] on input "Keep up to date on ILF's work" at bounding box center [436, 389] width 12 height 12
checkbox input "false"
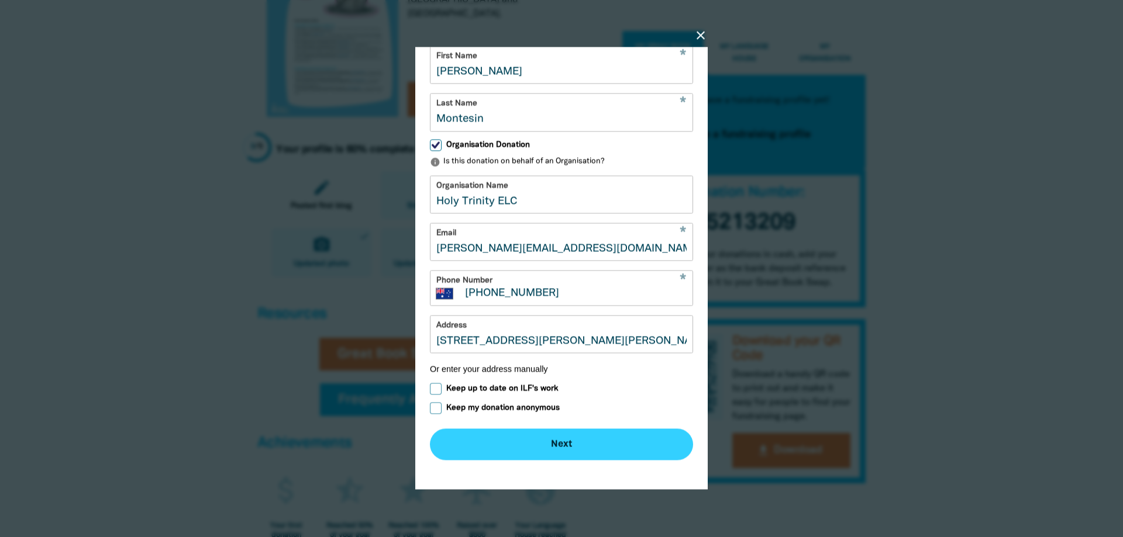
click at [585, 454] on button "Next chevron_right" at bounding box center [561, 445] width 263 height 32
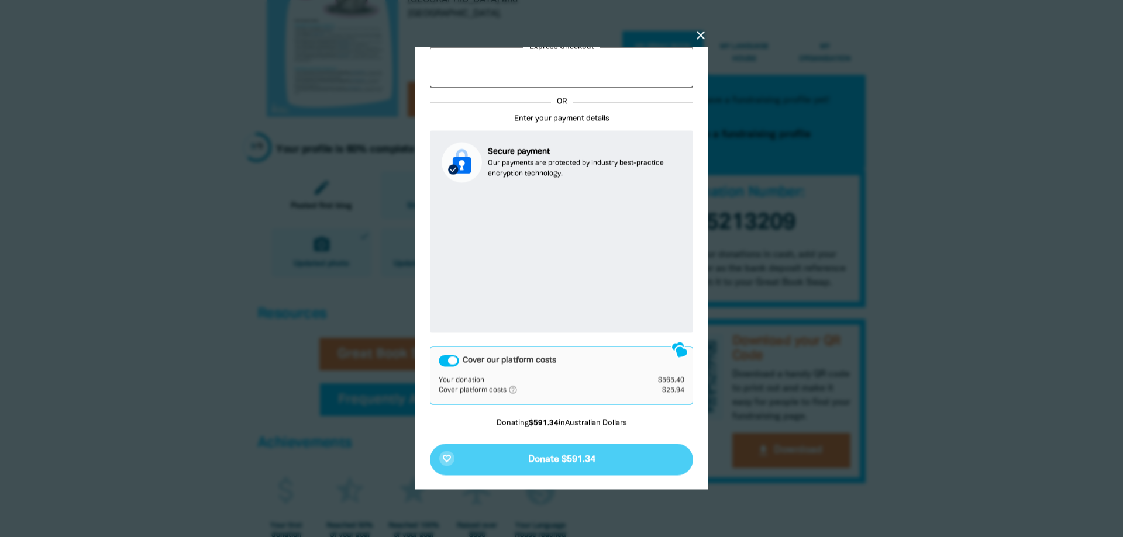
scroll to position [75, 0]
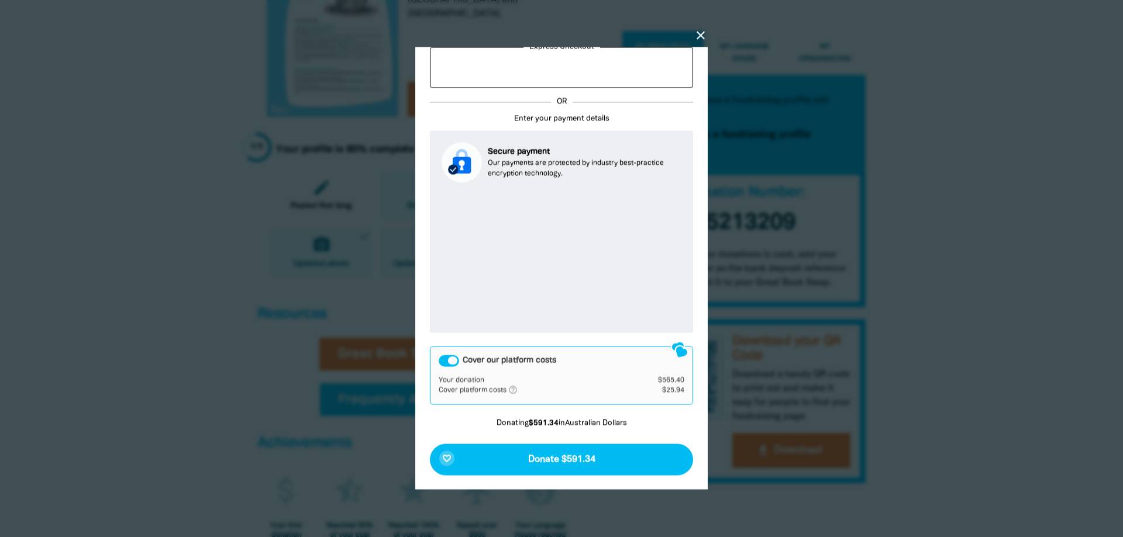
click at [445, 361] on div "Cover our platform costs" at bounding box center [449, 362] width 20 height 12
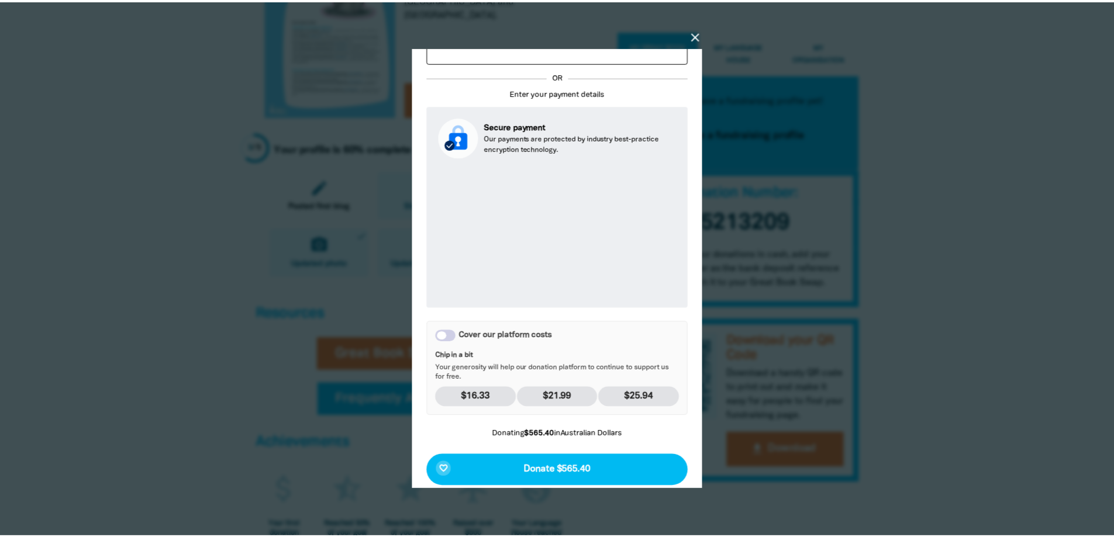
scroll to position [112, 0]
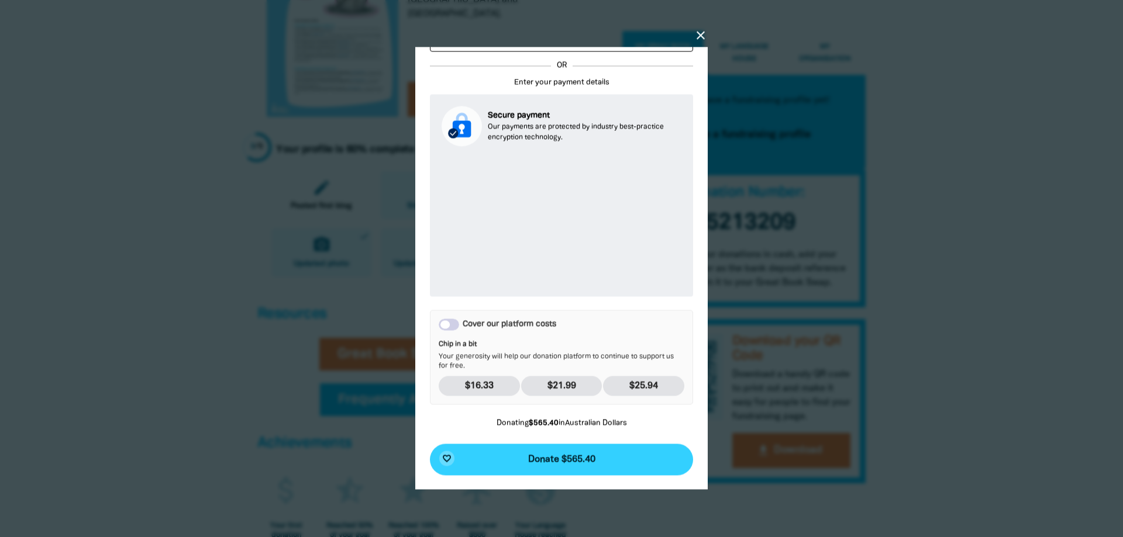
click at [582, 453] on button "favorite_border Donate $565.40" at bounding box center [561, 460] width 263 height 32
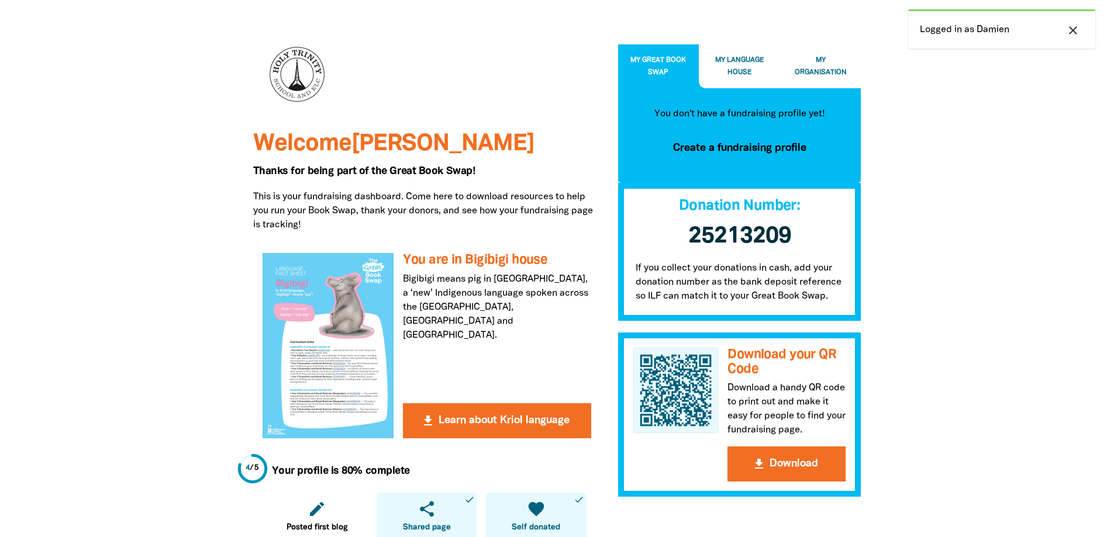
scroll to position [0, 0]
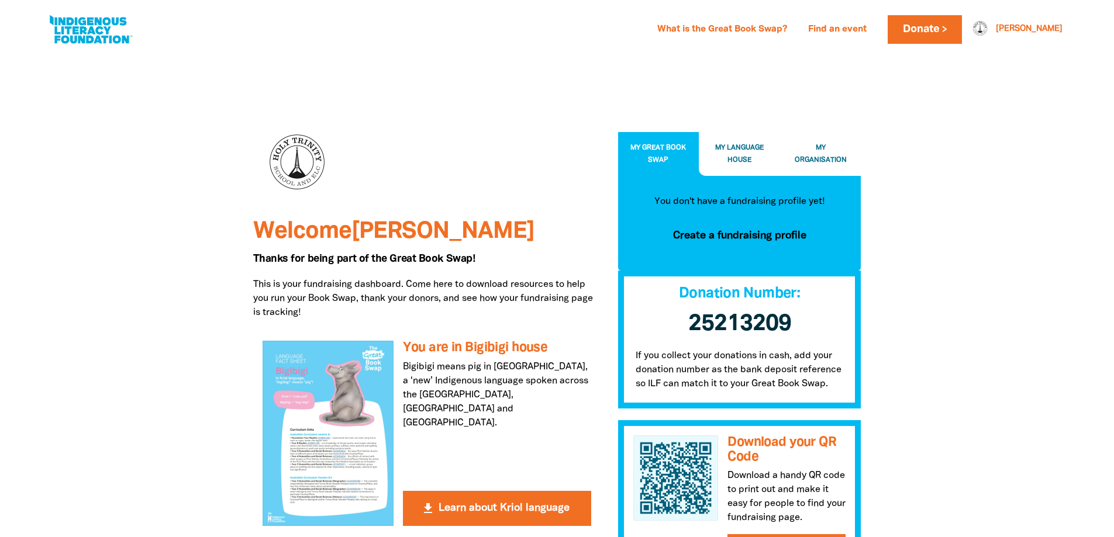
click at [826, 151] on button "My Organisation" at bounding box center [820, 154] width 81 height 44
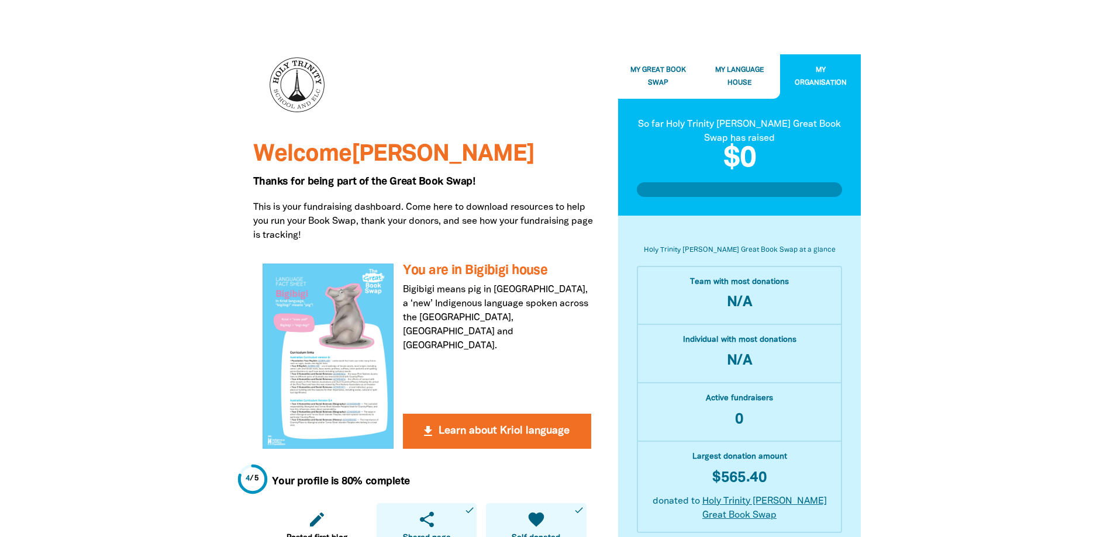
scroll to position [117, 0]
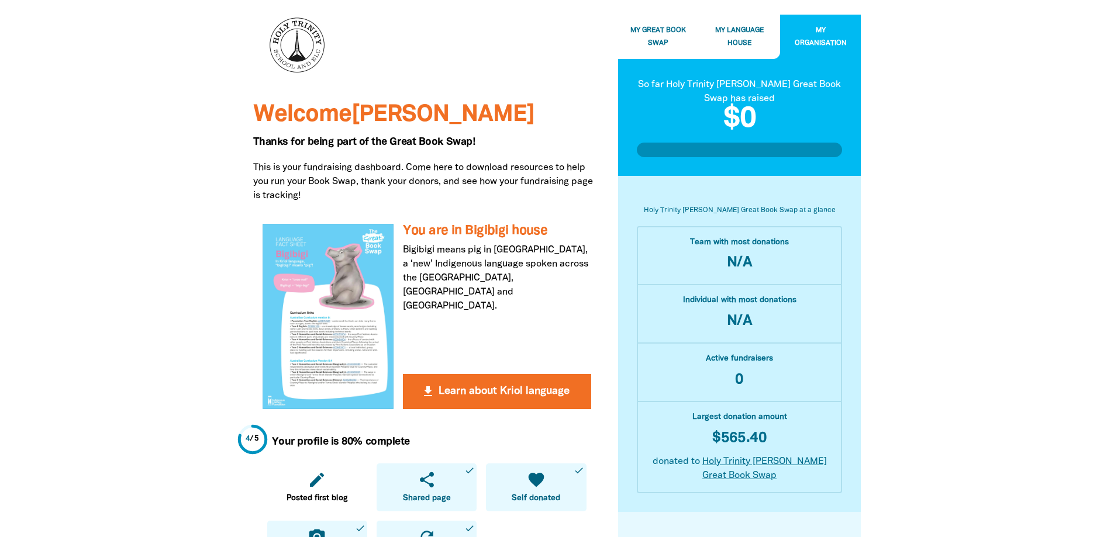
click at [748, 460] on link "Holy Trinity Curtin Great Book Swap" at bounding box center [764, 469] width 125 height 22
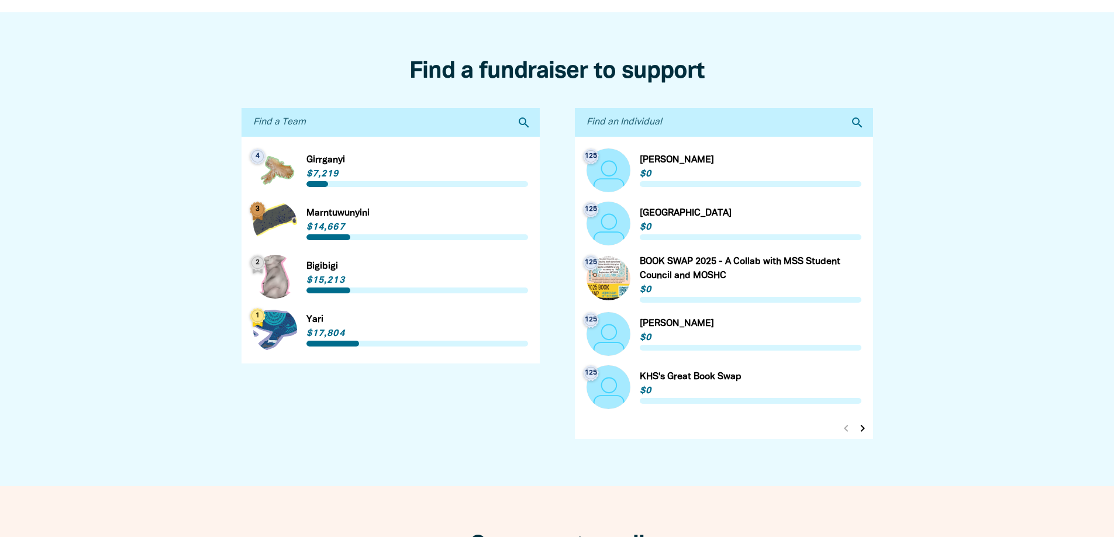
scroll to position [702, 0]
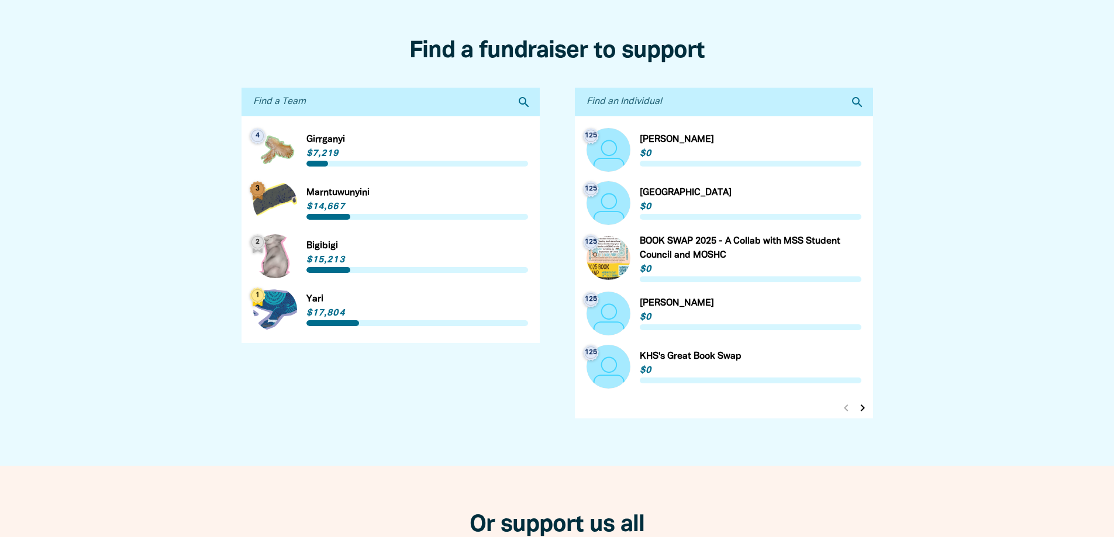
click at [683, 106] on input "Find an Individual" at bounding box center [724, 102] width 298 height 29
type input "holy trinity"
click at [855, 104] on icon "search" at bounding box center [857, 102] width 14 height 14
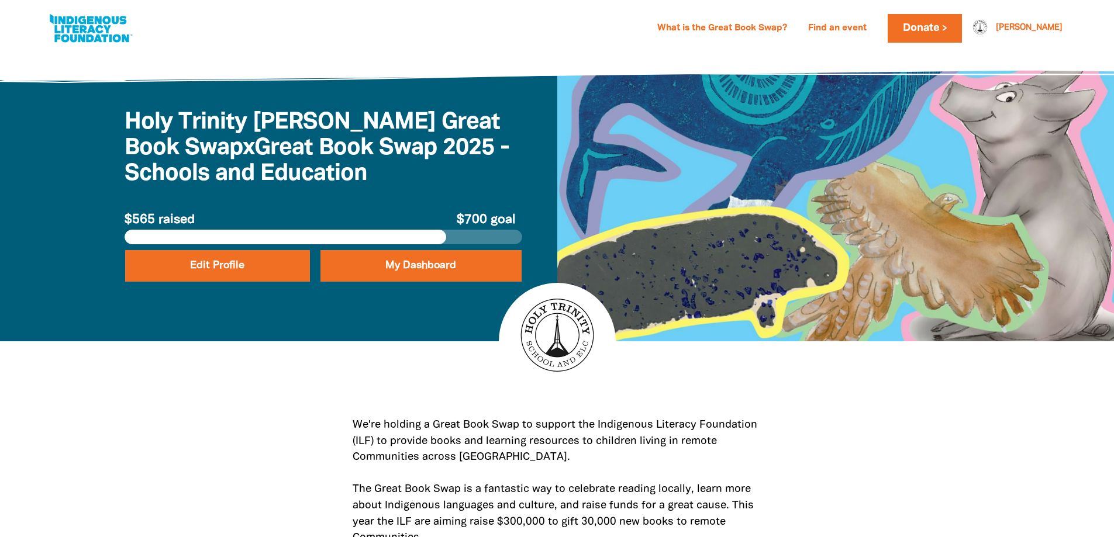
scroll to position [0, 0]
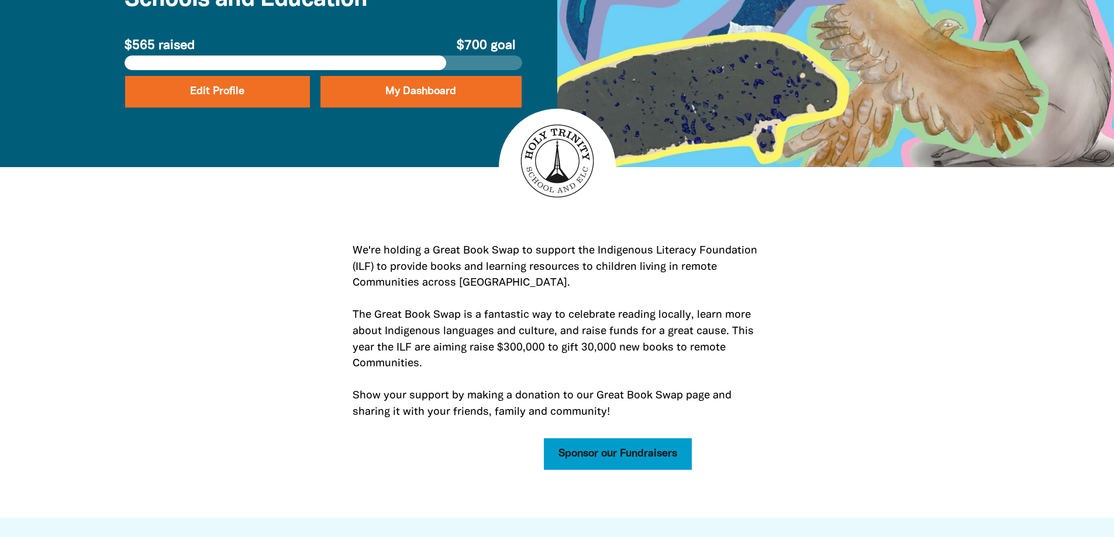
click at [598, 450] on link "Sponsor our Fundraisers" at bounding box center [618, 455] width 148 height 32
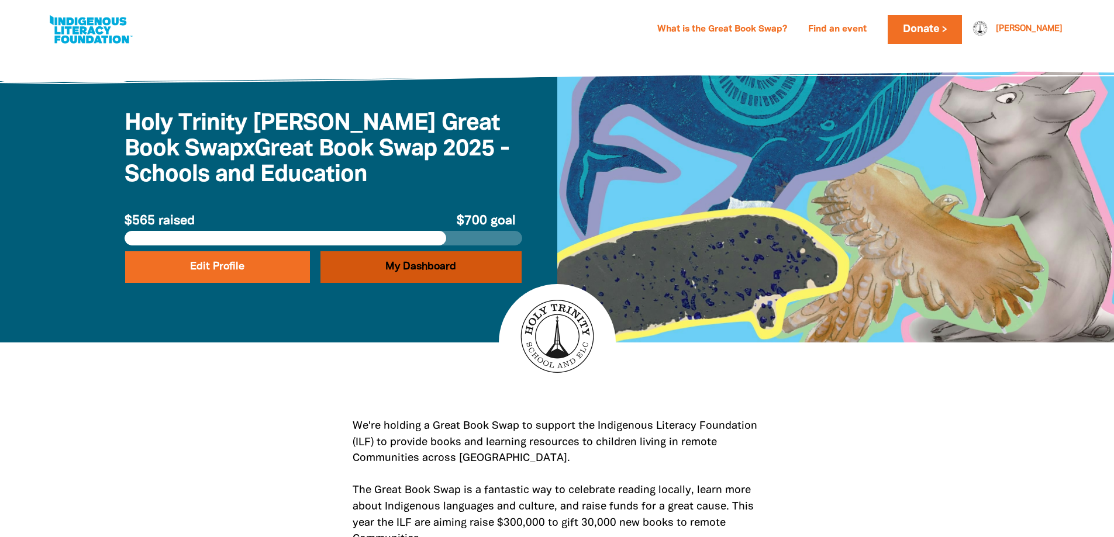
click at [447, 270] on link "My Dashboard" at bounding box center [420, 267] width 201 height 32
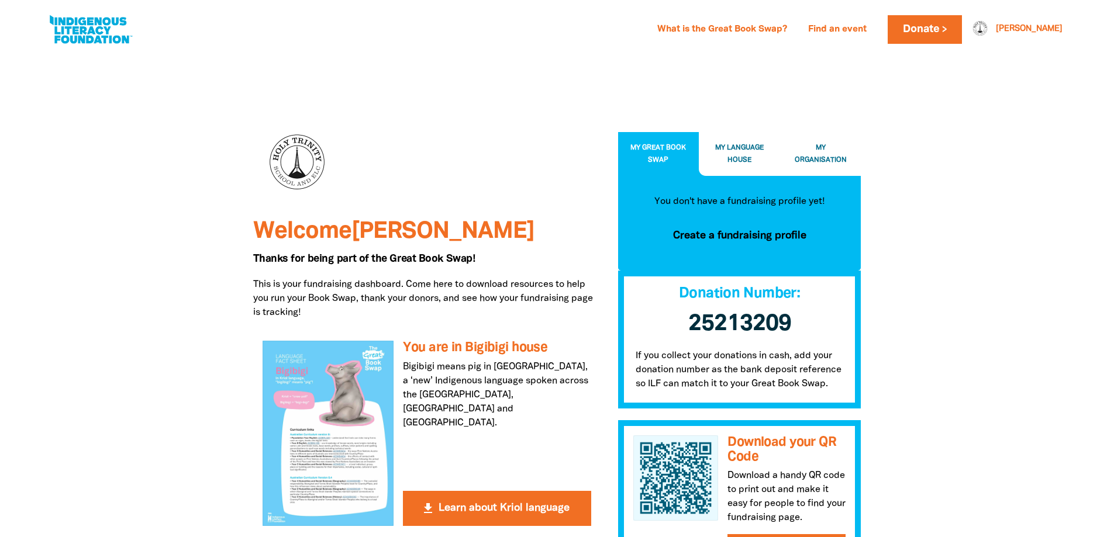
click at [826, 160] on span "My Organisation" at bounding box center [821, 153] width 52 height 19
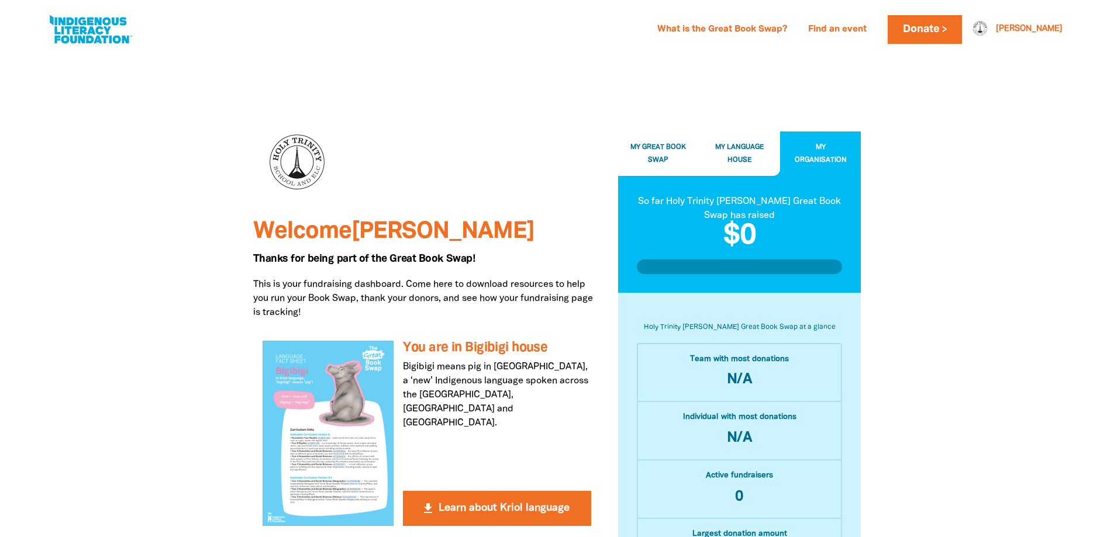
click at [727, 151] on button "My Language House" at bounding box center [739, 154] width 81 height 44
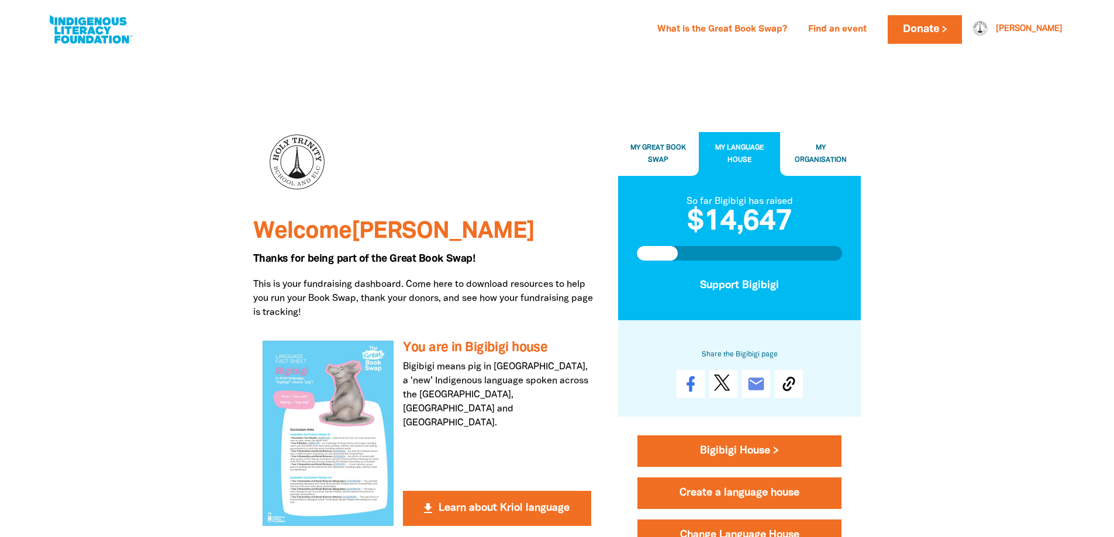
click at [671, 156] on button "My Great Book Swap" at bounding box center [658, 154] width 81 height 44
